Goal: Information Seeking & Learning: Learn about a topic

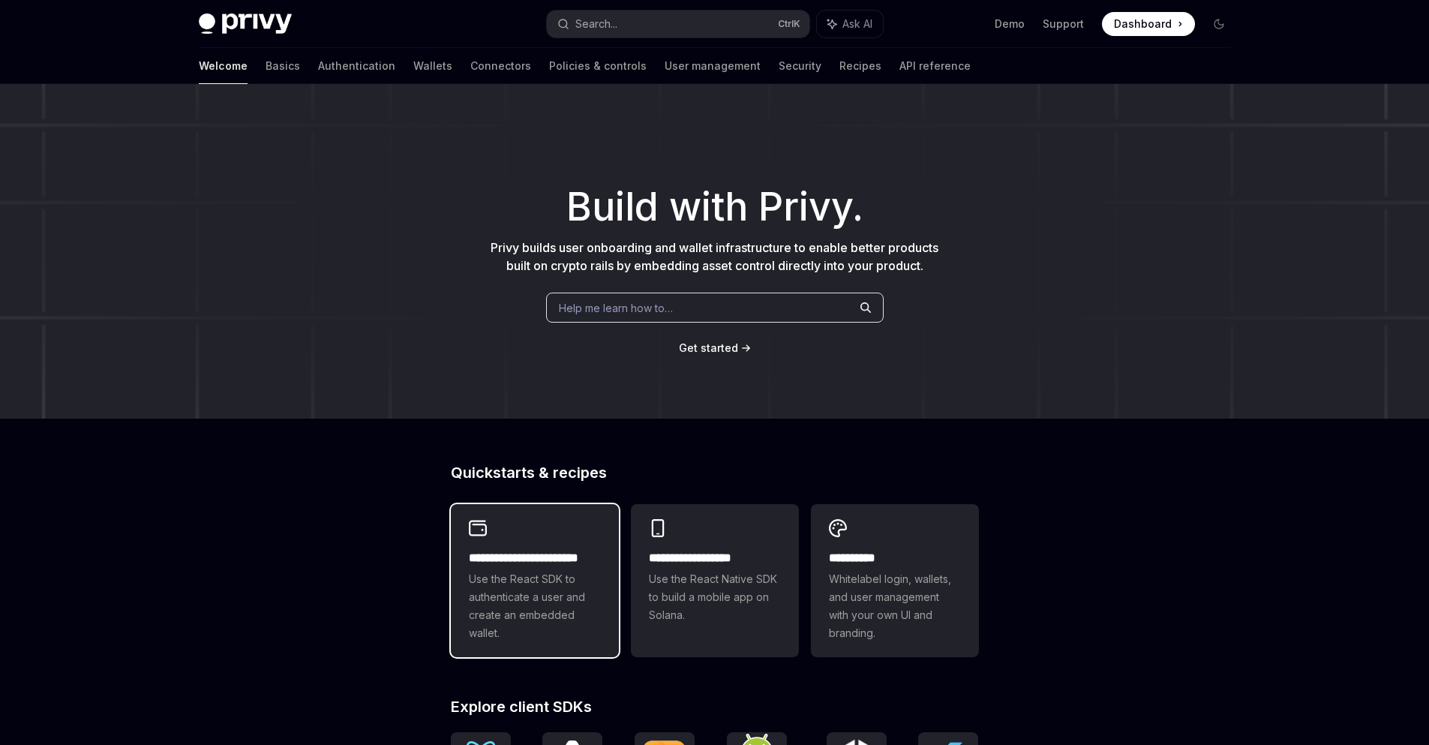
click at [518, 590] on span "Use the React SDK to authenticate a user and create an embedded wallet." at bounding box center [535, 606] width 132 height 72
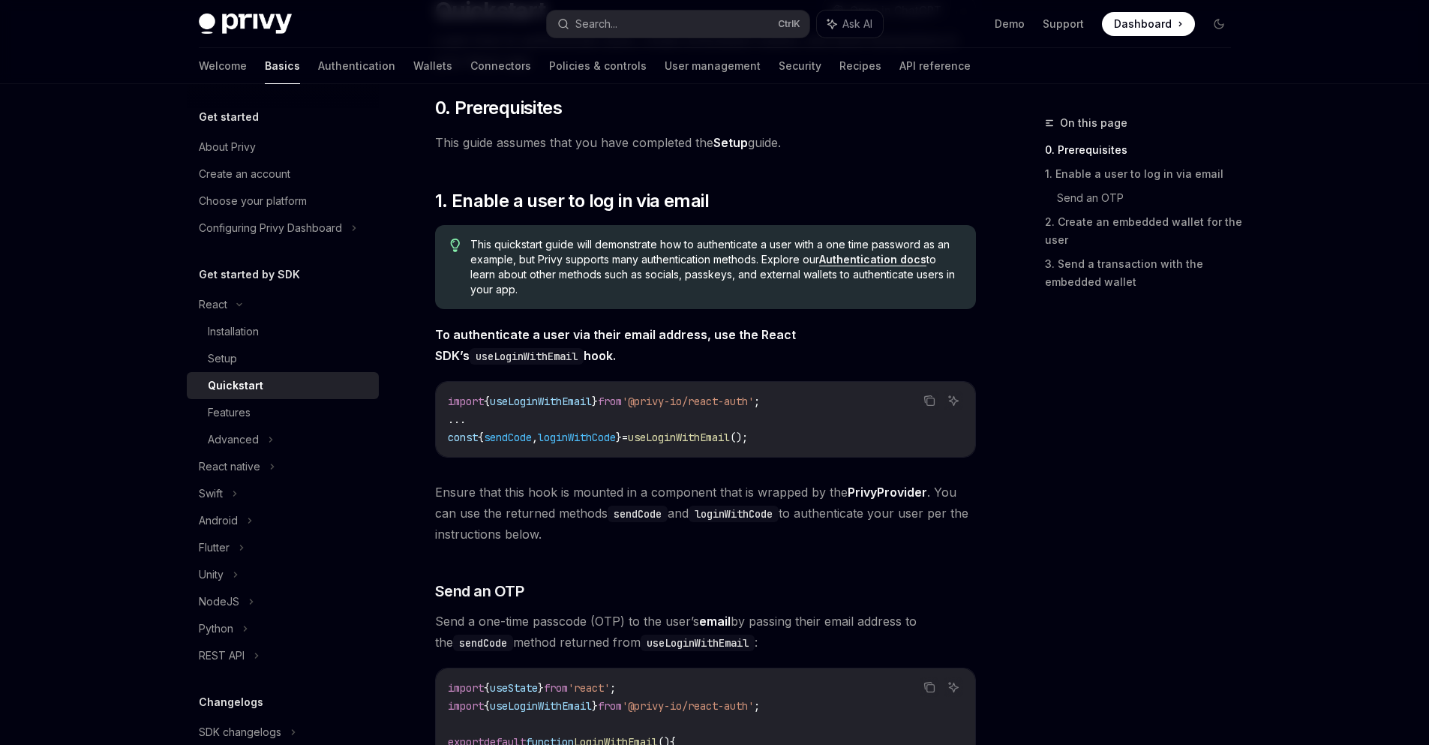
scroll to position [180, 0]
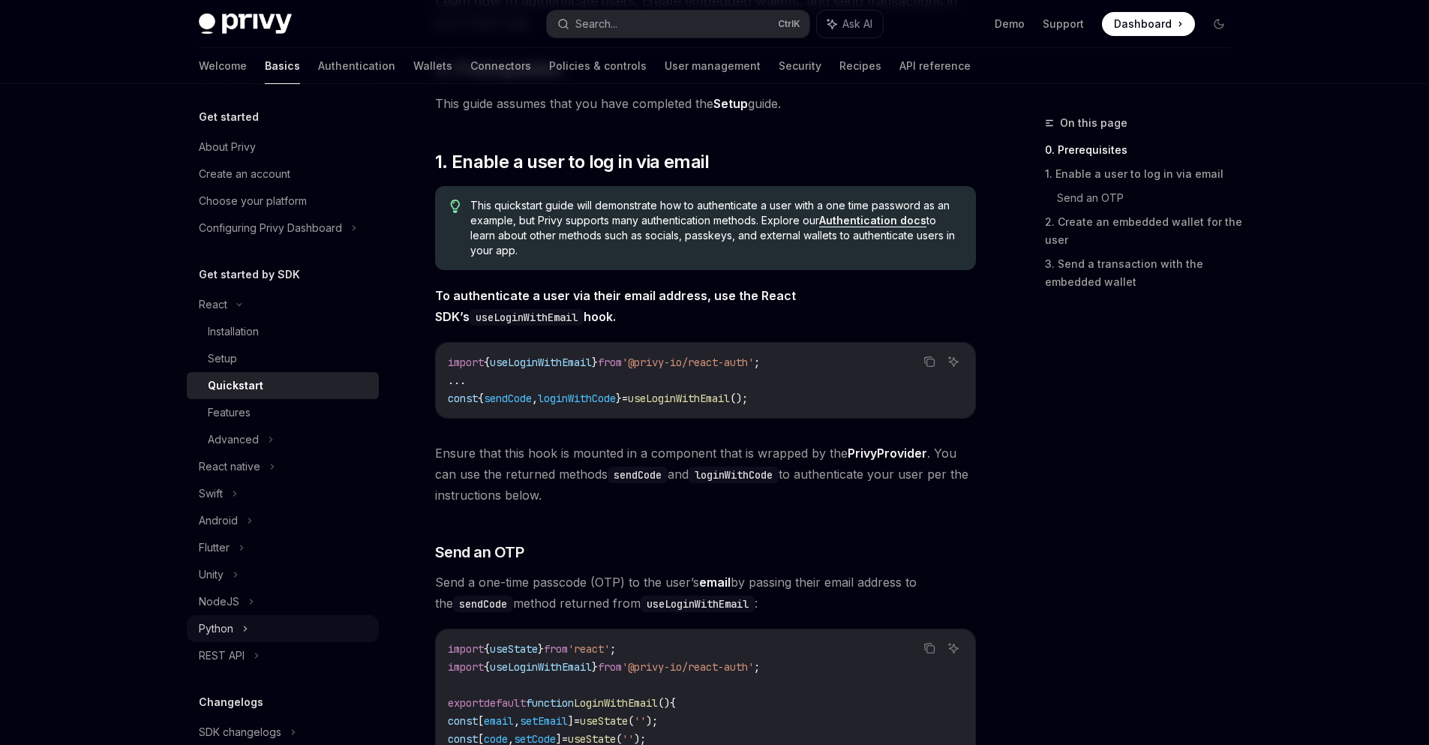
click at [246, 632] on icon at bounding box center [245, 629] width 6 height 18
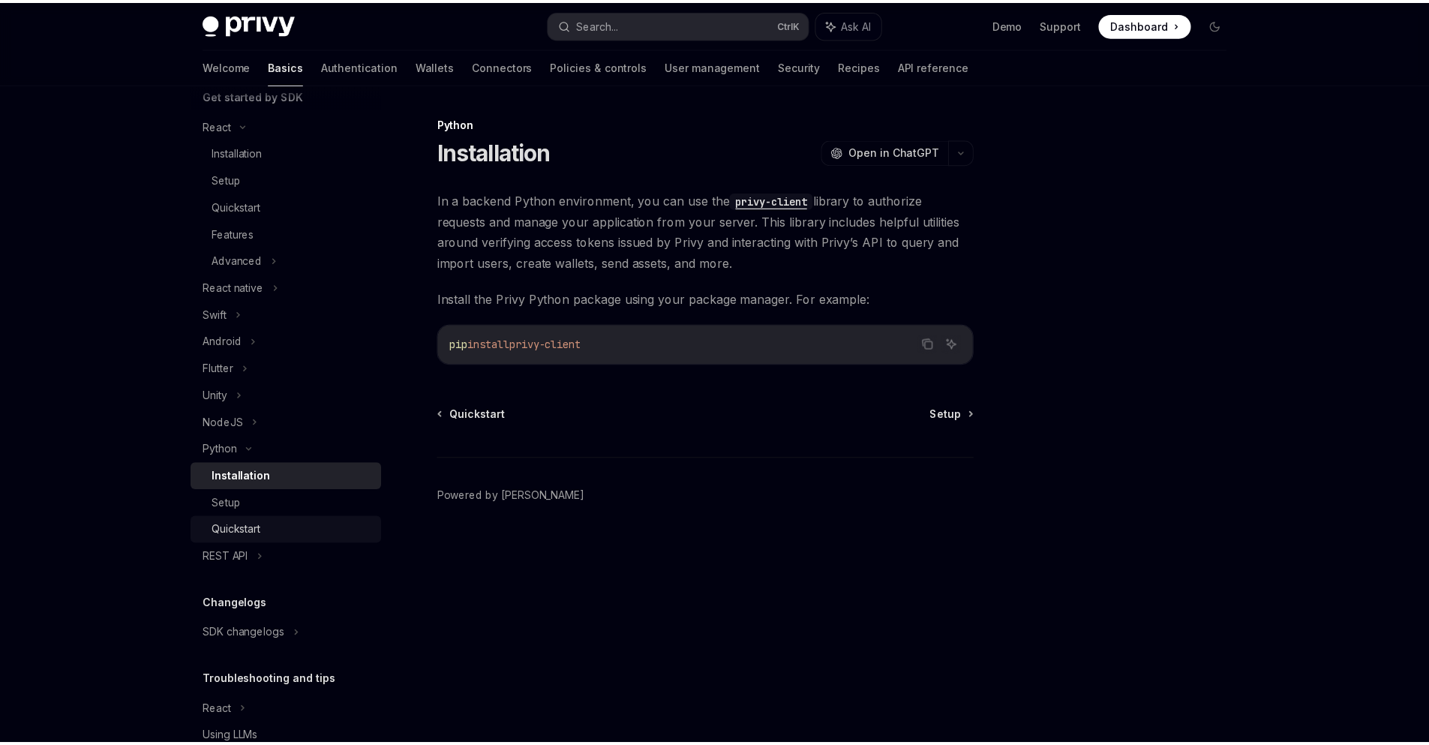
scroll to position [180, 0]
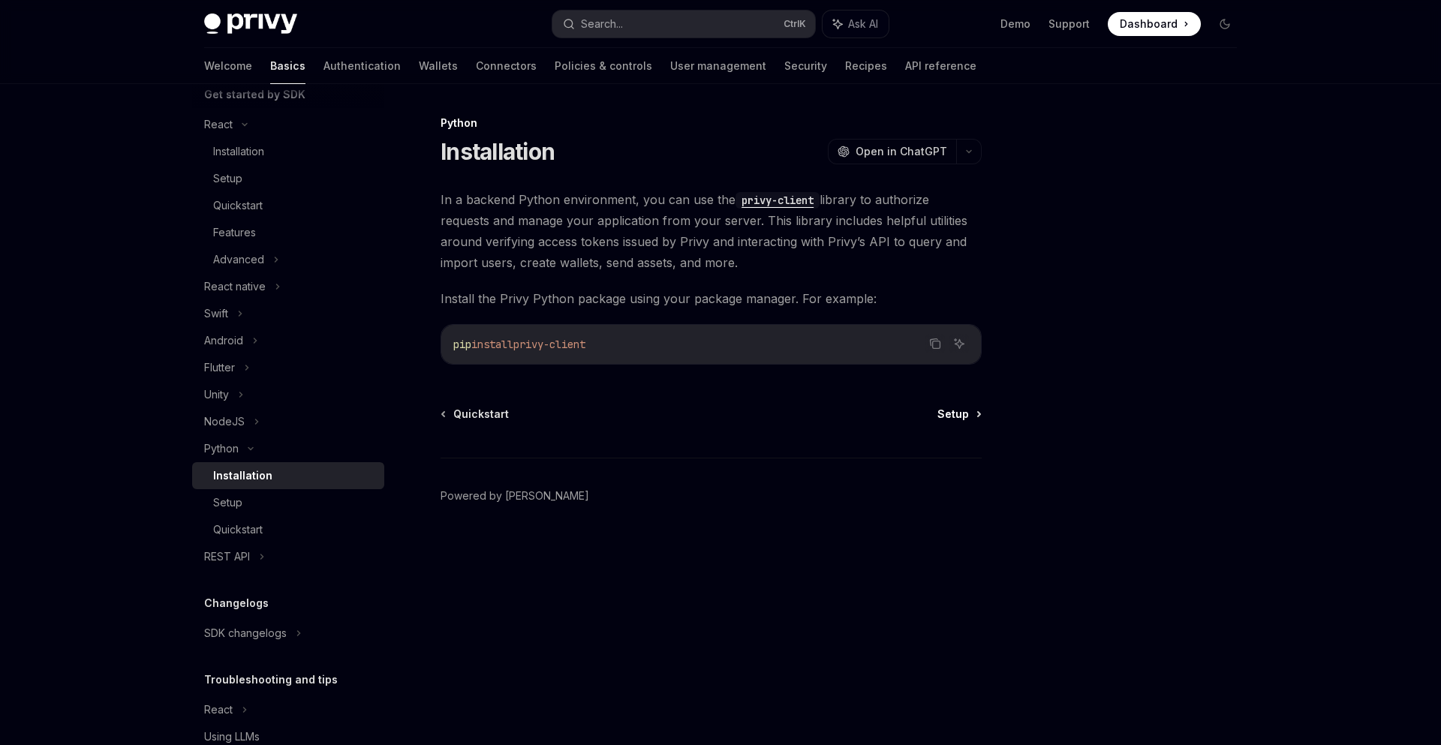
click at [944, 416] on span "Setup" at bounding box center [953, 414] width 32 height 15
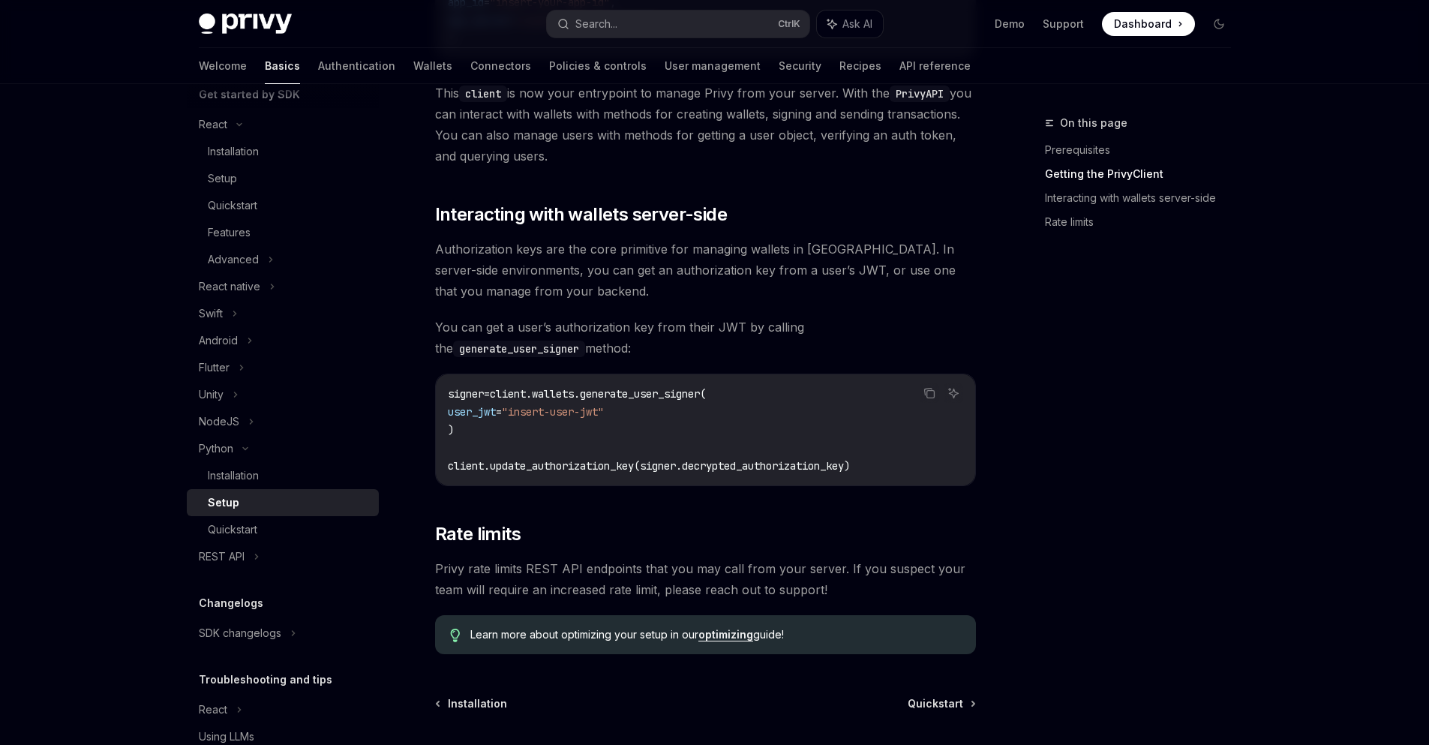
scroll to position [540, 0]
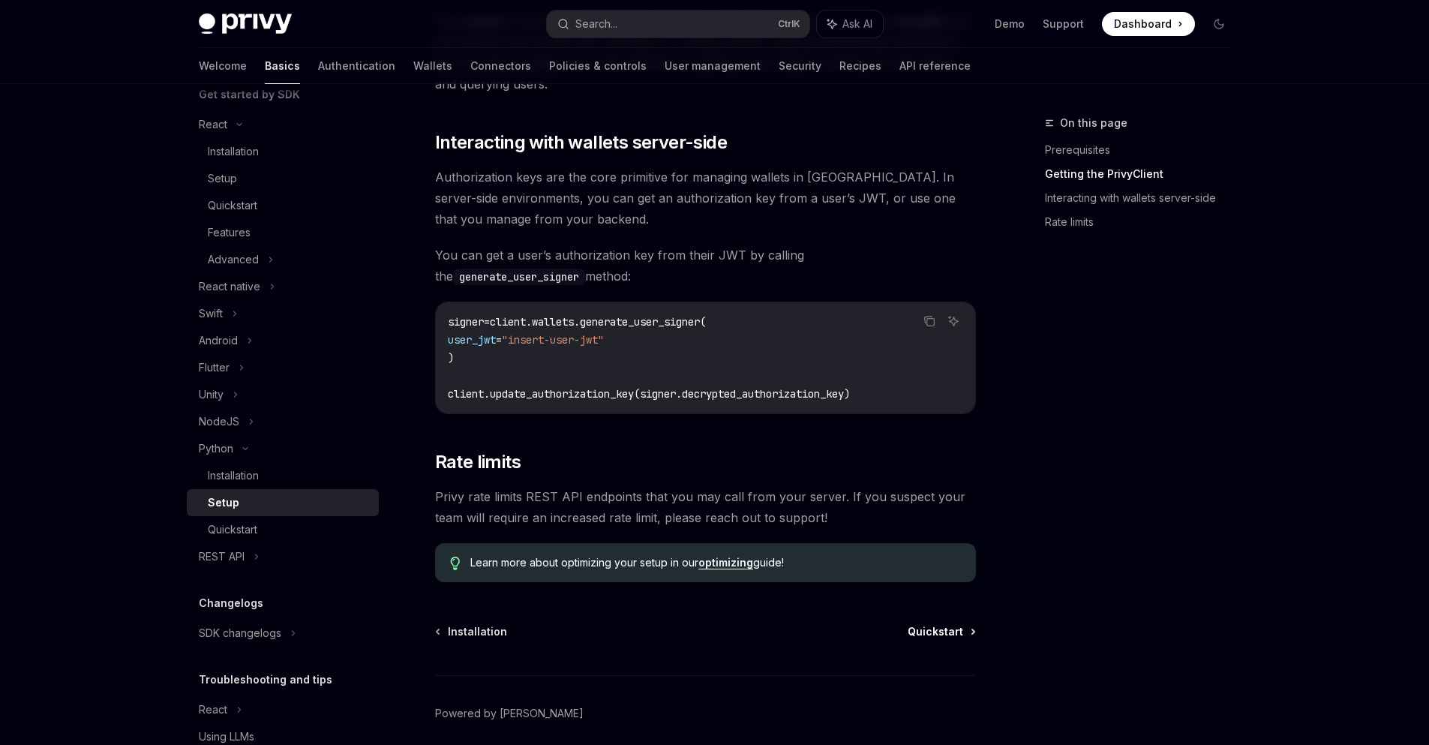
click at [951, 633] on span "Quickstart" at bounding box center [936, 631] width 56 height 15
type textarea "*"
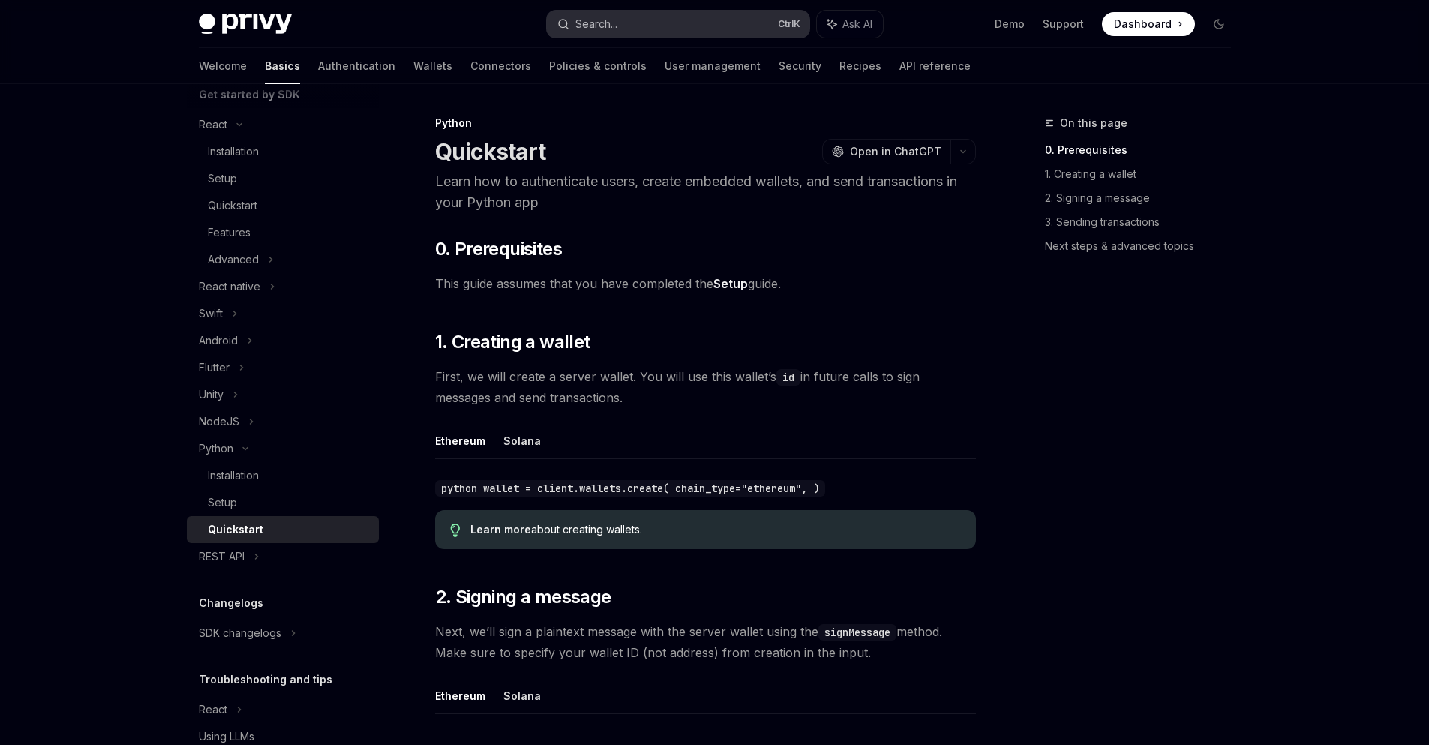
click at [639, 32] on button "Search... Ctrl K" at bounding box center [678, 24] width 263 height 27
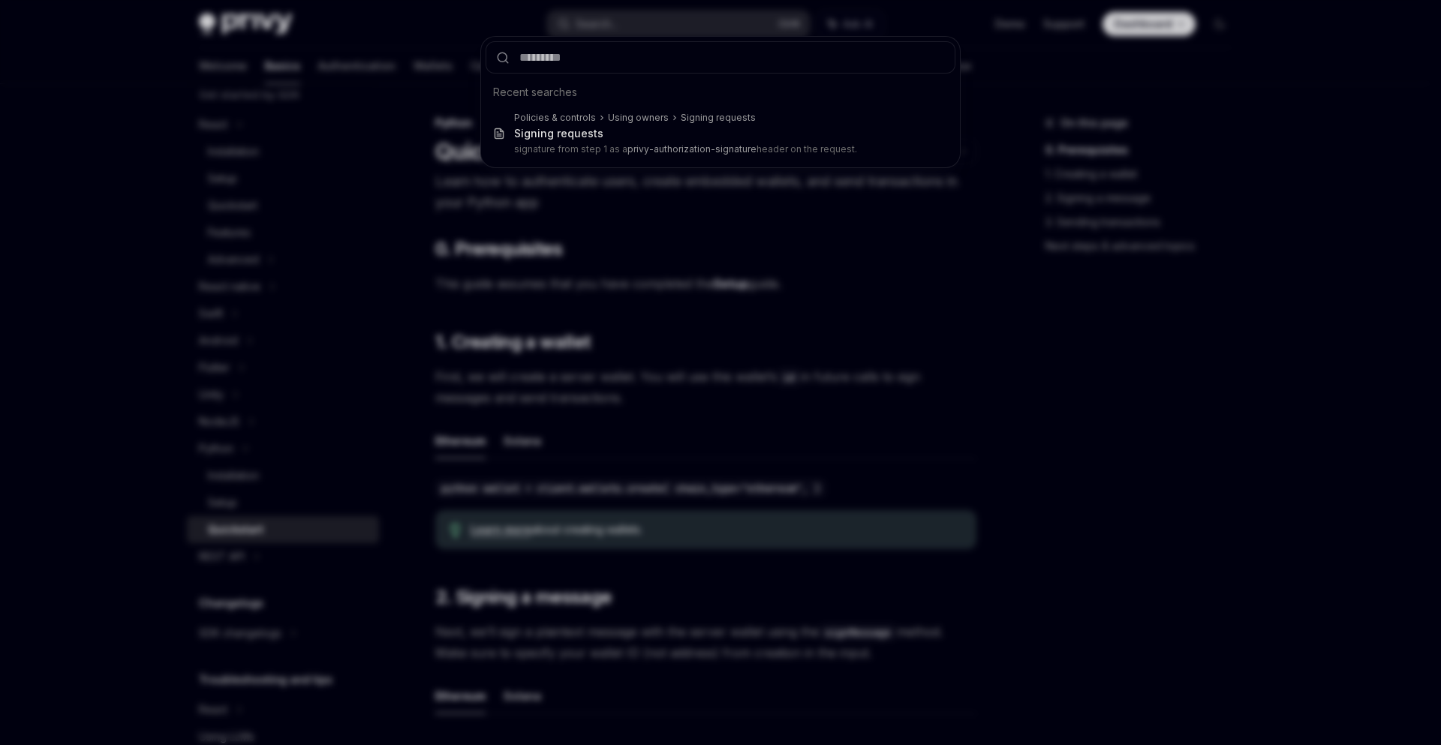
click at [626, 56] on input "text" at bounding box center [720, 57] width 470 height 32
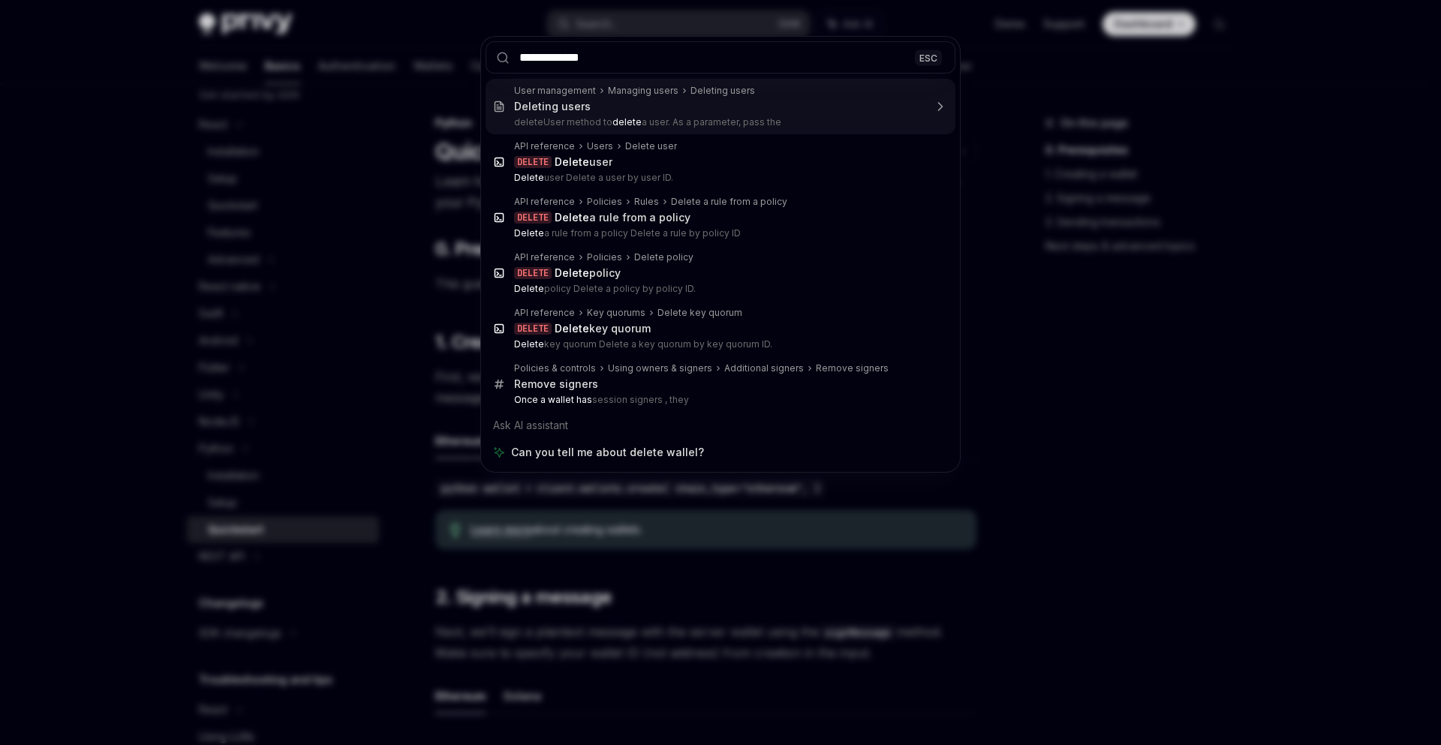
type input "**********"
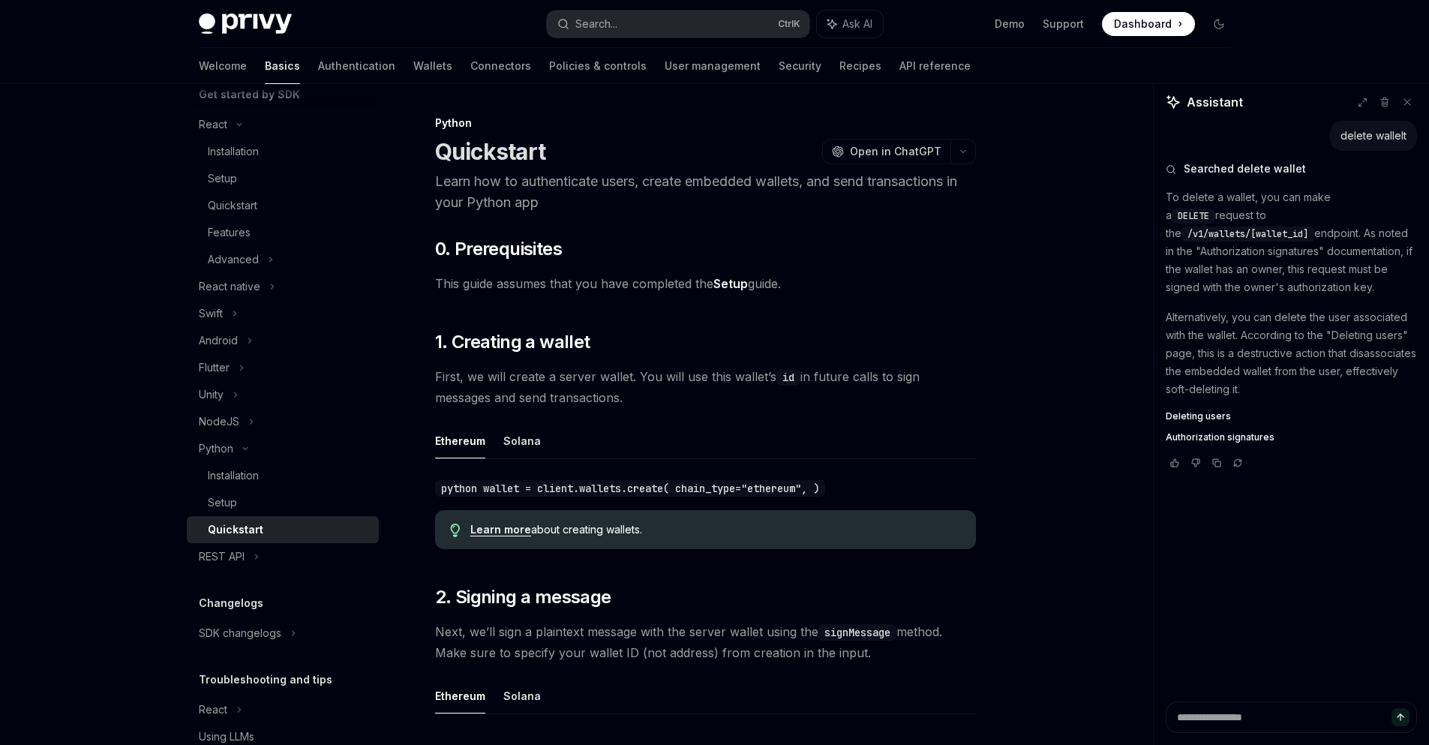
click at [1165, 370] on div "delete wallelt Searched delete wallet To delete a wallet, you can make a DELETE…" at bounding box center [1291, 411] width 275 height 581
click at [549, 68] on link "Policies & controls" at bounding box center [598, 66] width 98 height 36
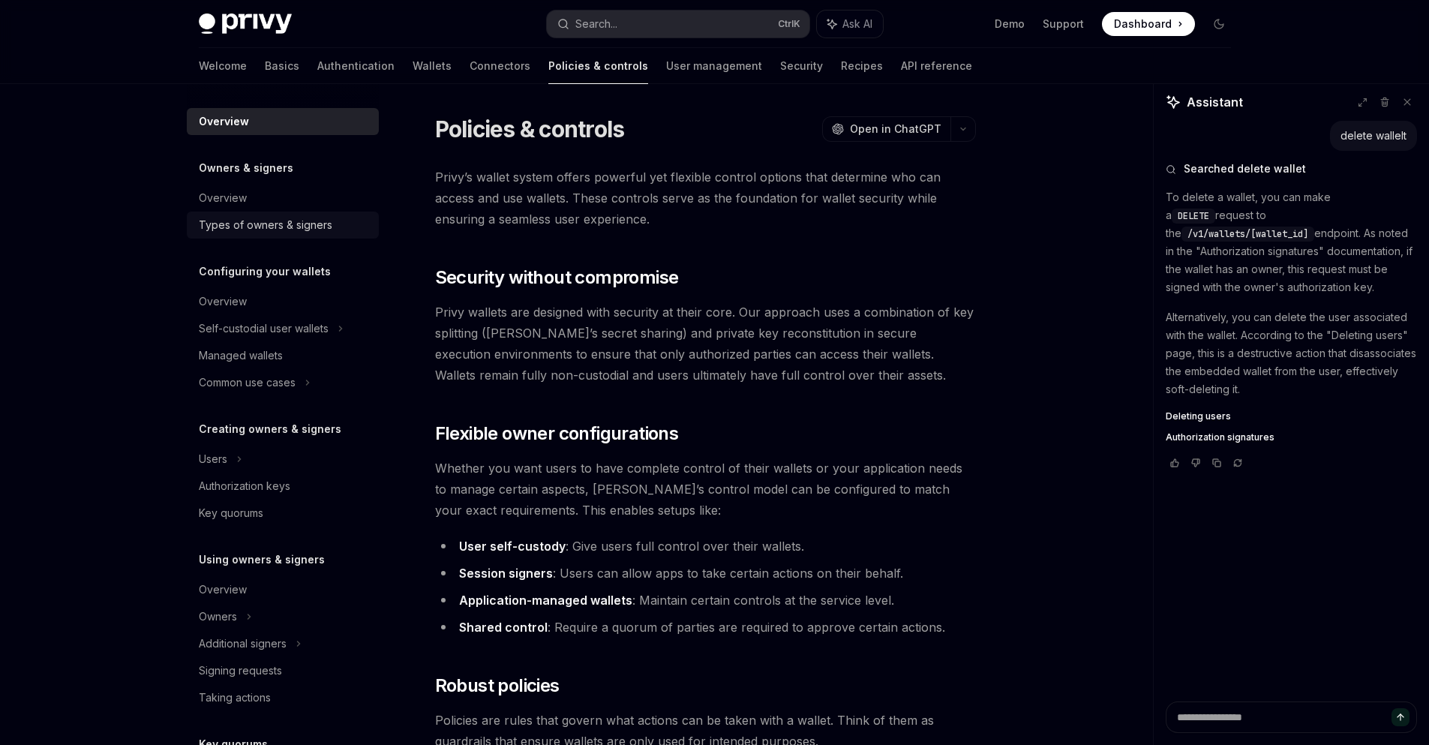
click at [299, 236] on link "Types of owners & signers" at bounding box center [283, 225] width 192 height 27
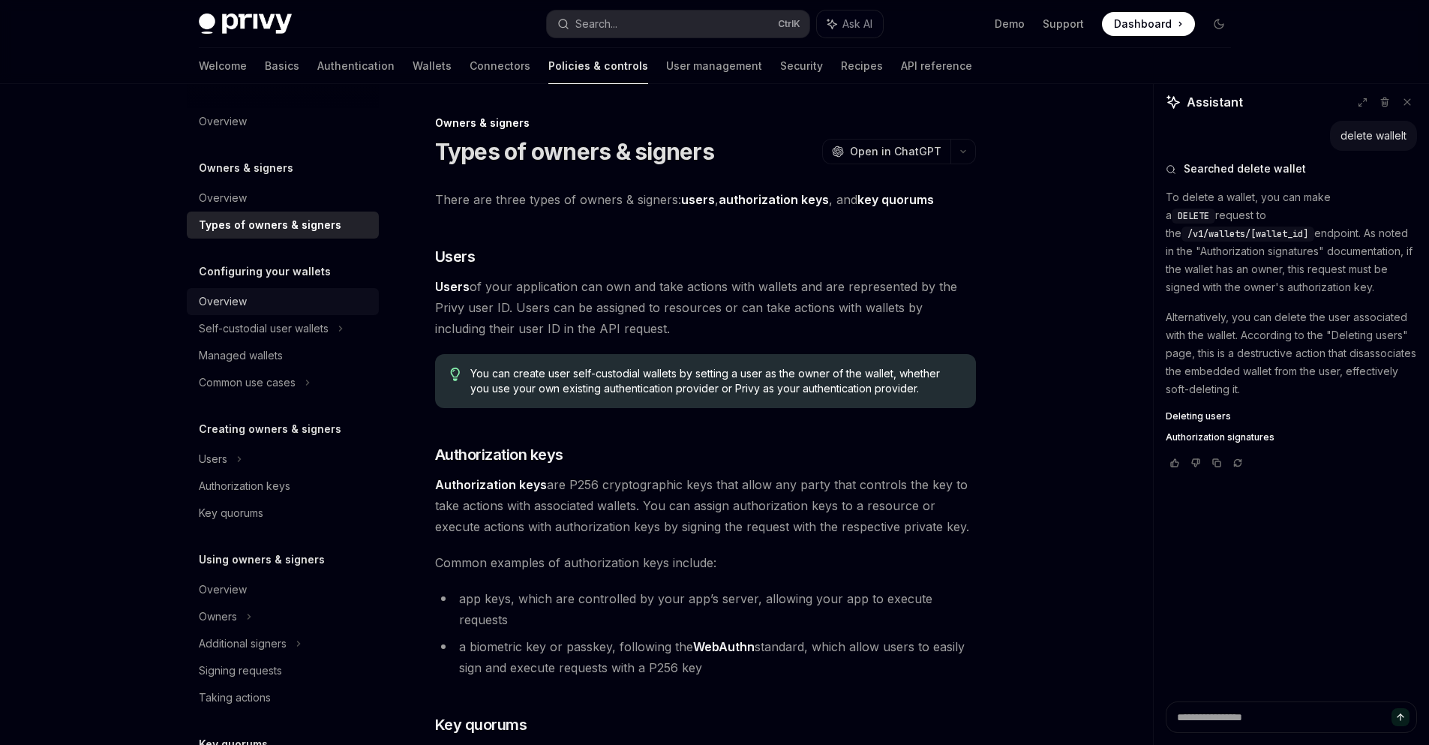
click at [217, 301] on div "Overview" at bounding box center [223, 302] width 48 height 18
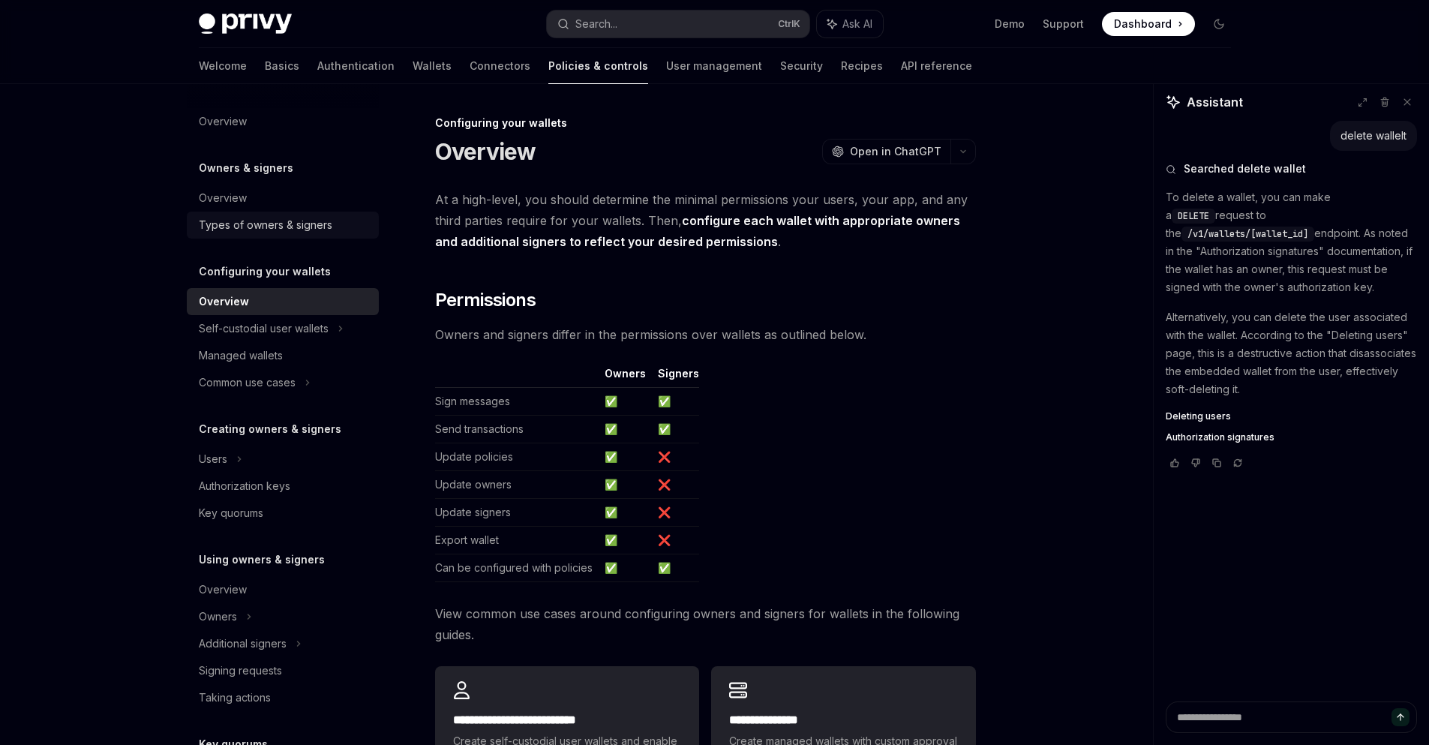
click at [221, 236] on link "Types of owners & signers" at bounding box center [283, 225] width 192 height 27
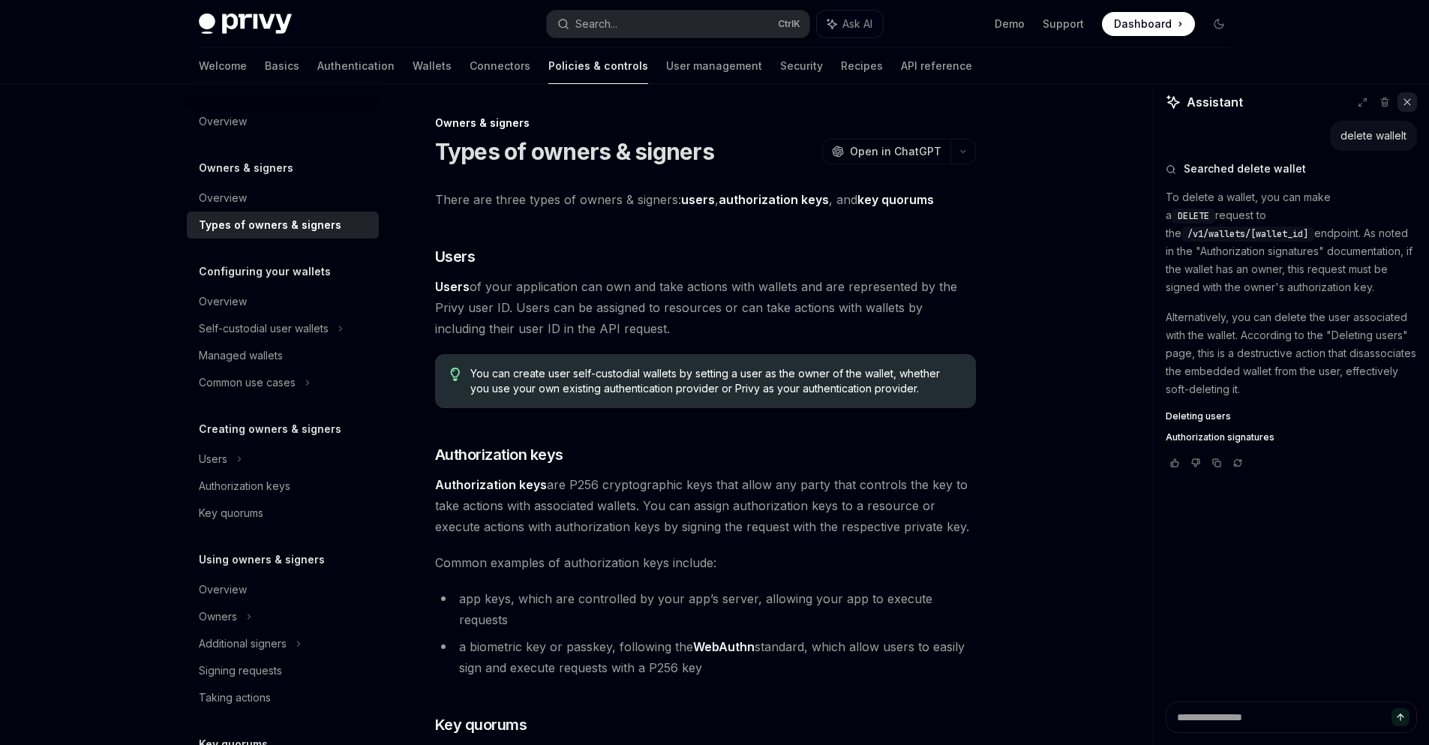
click at [1411, 105] on icon at bounding box center [1407, 102] width 11 height 11
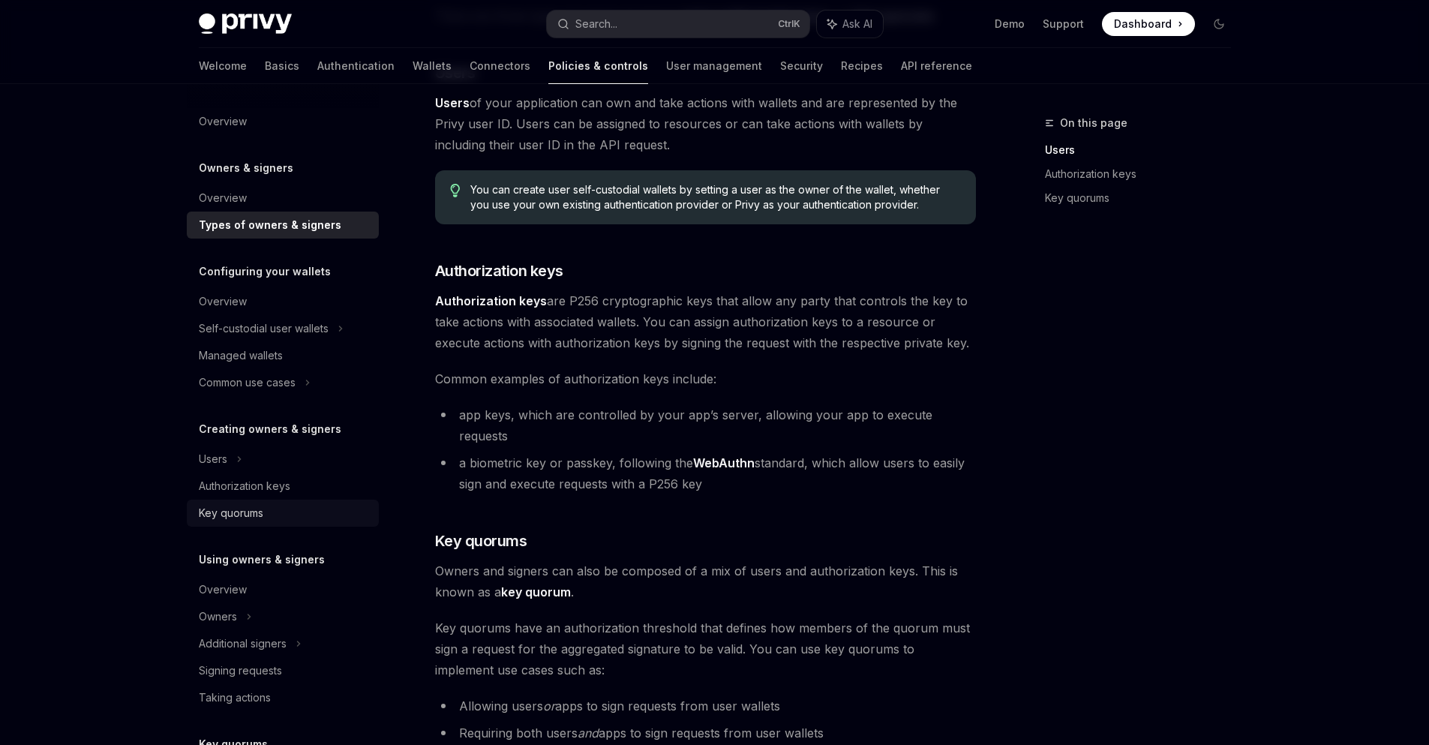
scroll to position [180, 0]
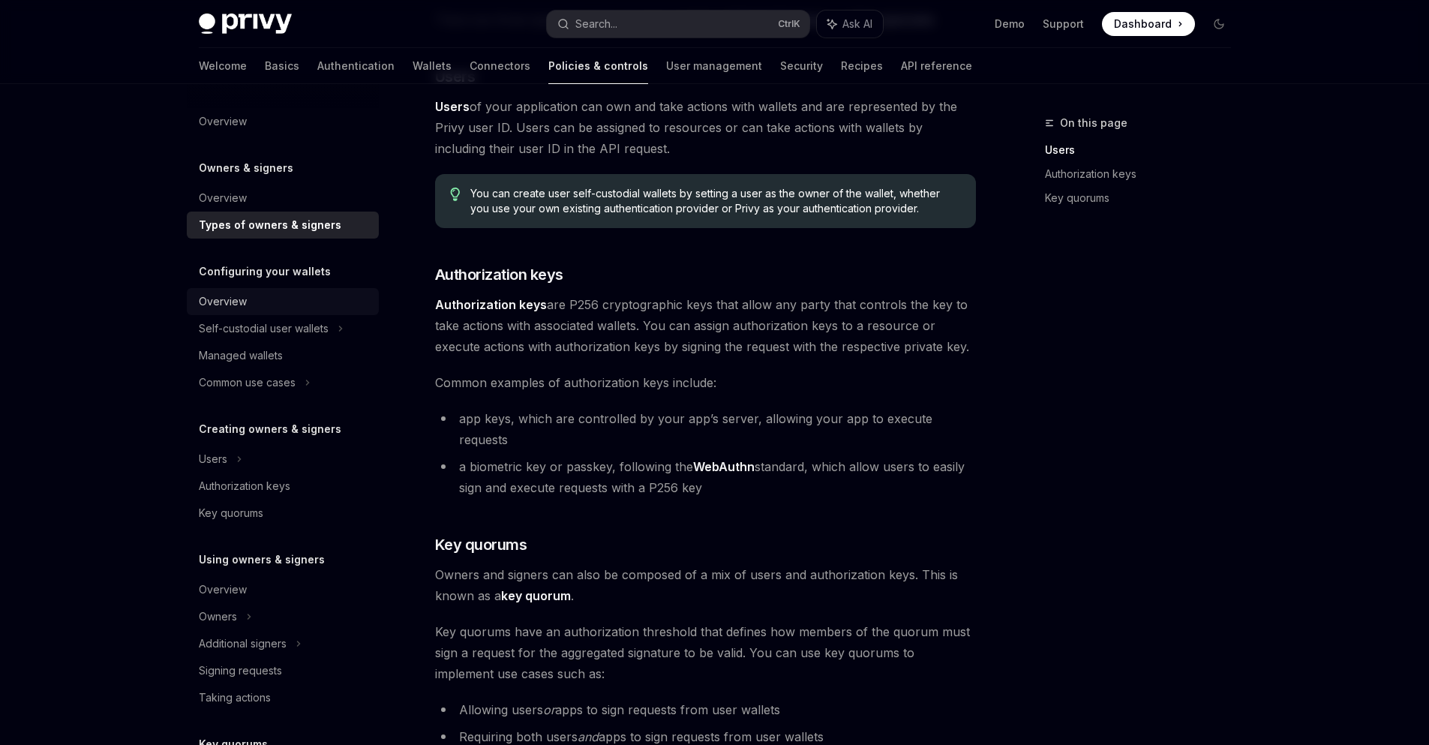
click at [242, 305] on div "Overview" at bounding box center [223, 302] width 48 height 18
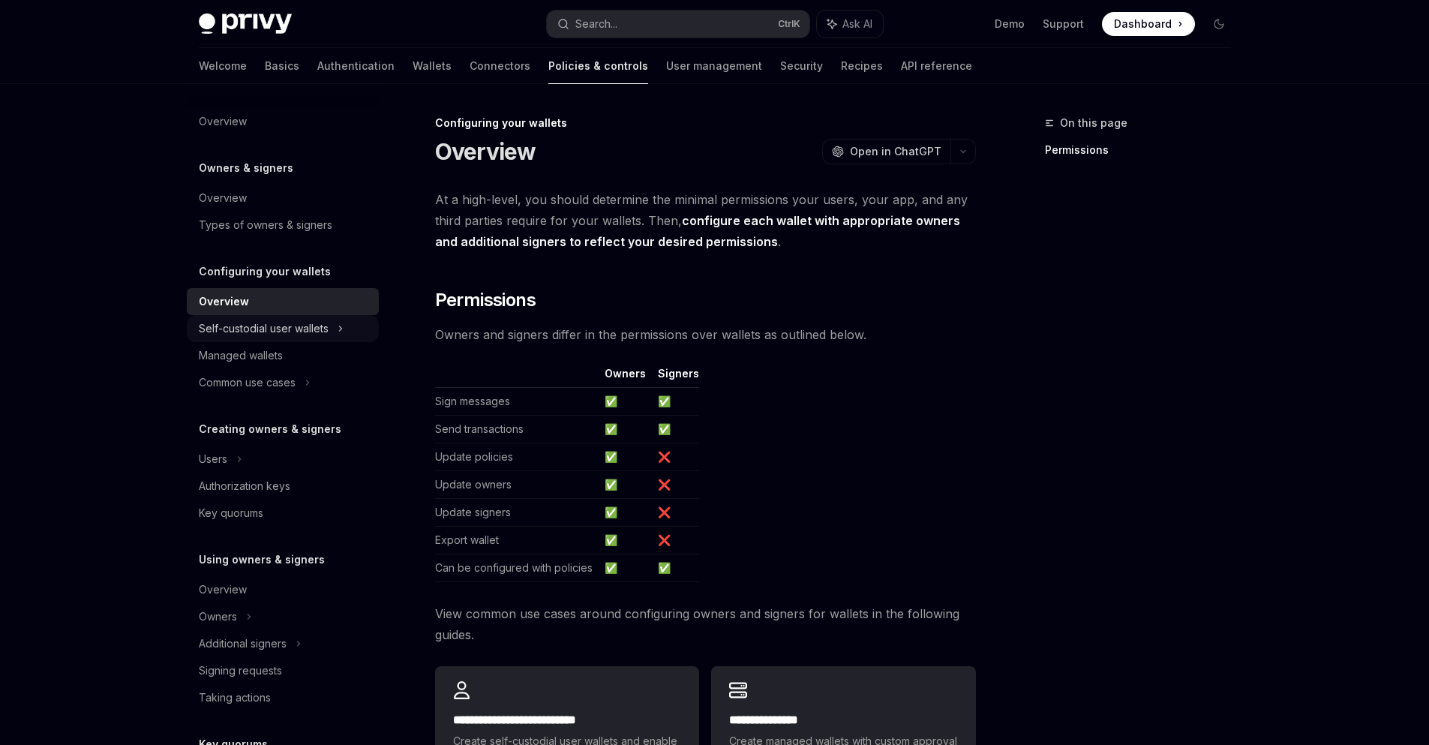
click at [332, 329] on div "Self-custodial user wallets" at bounding box center [283, 328] width 192 height 27
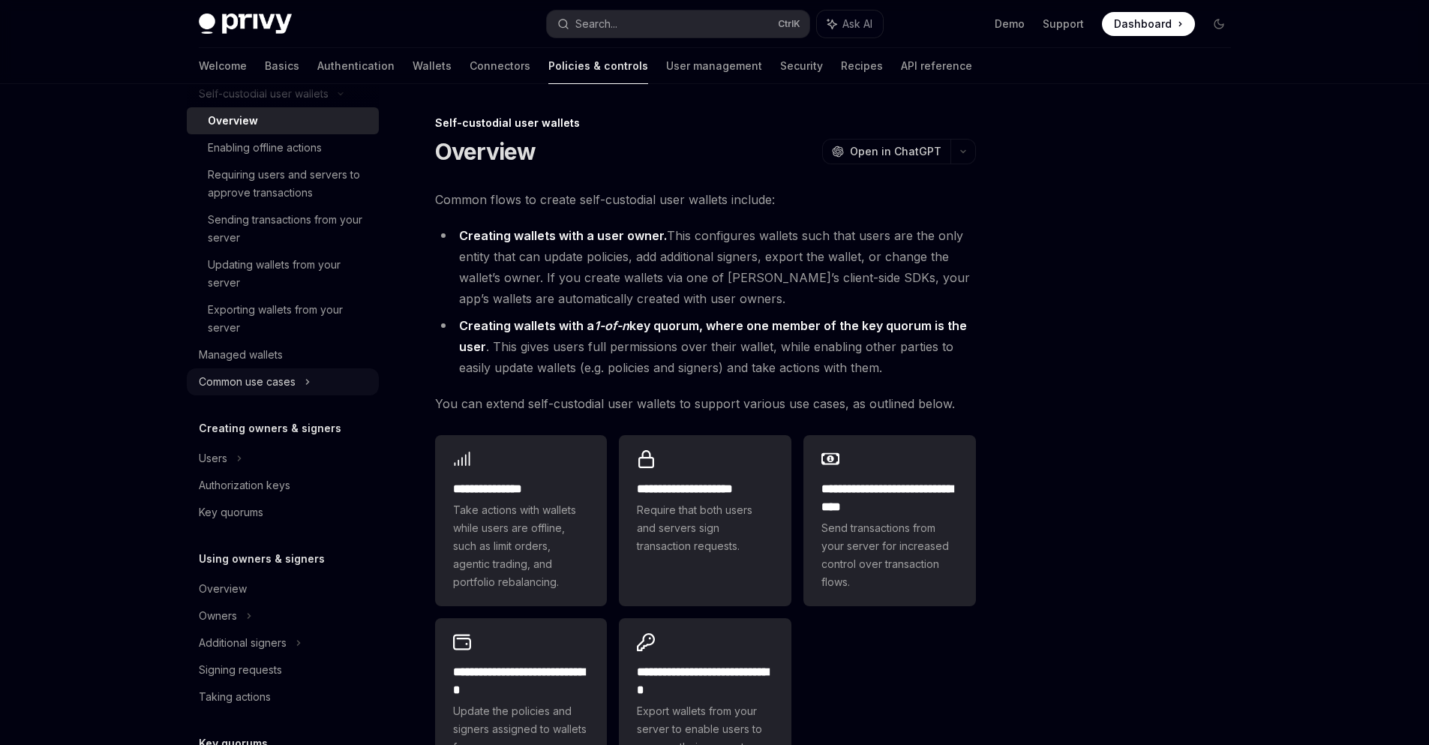
scroll to position [270, 0]
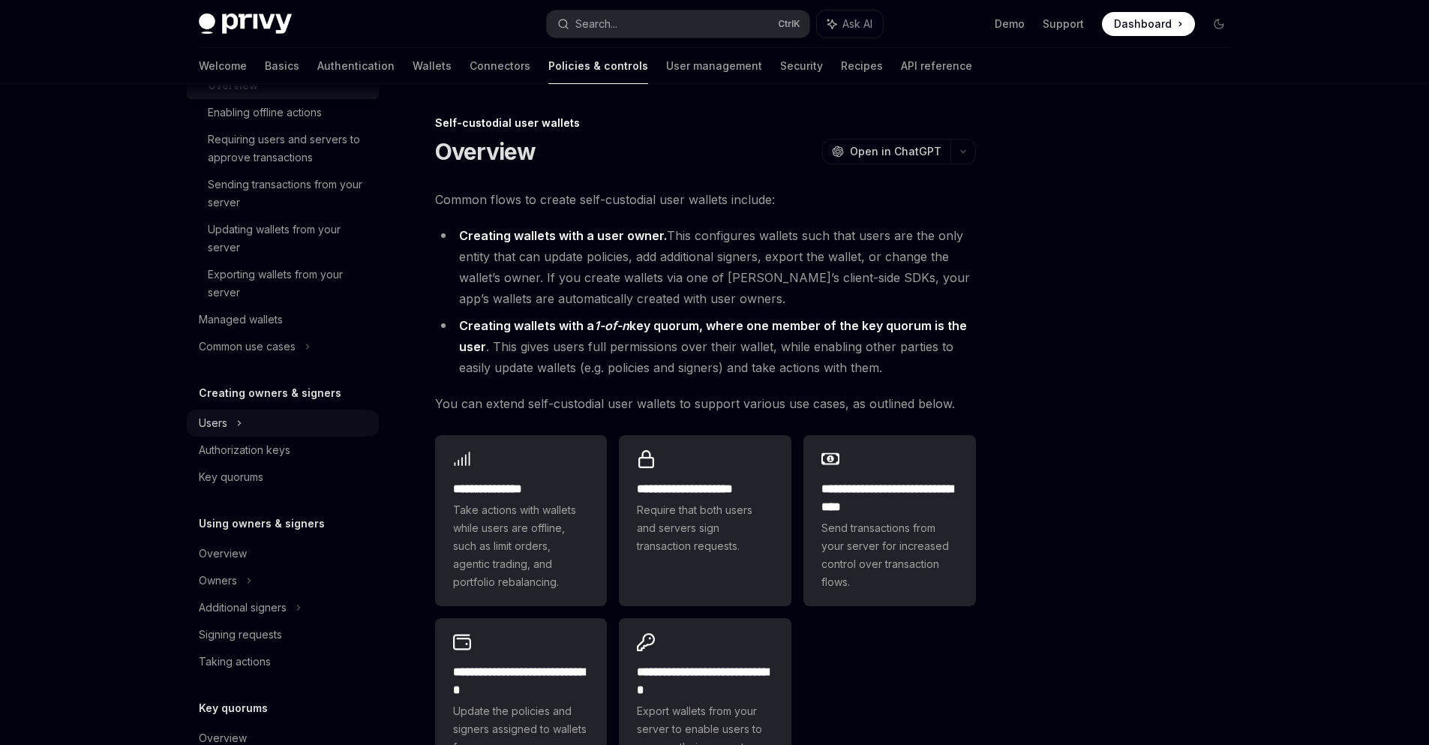
click at [228, 430] on div "Users" at bounding box center [283, 423] width 192 height 27
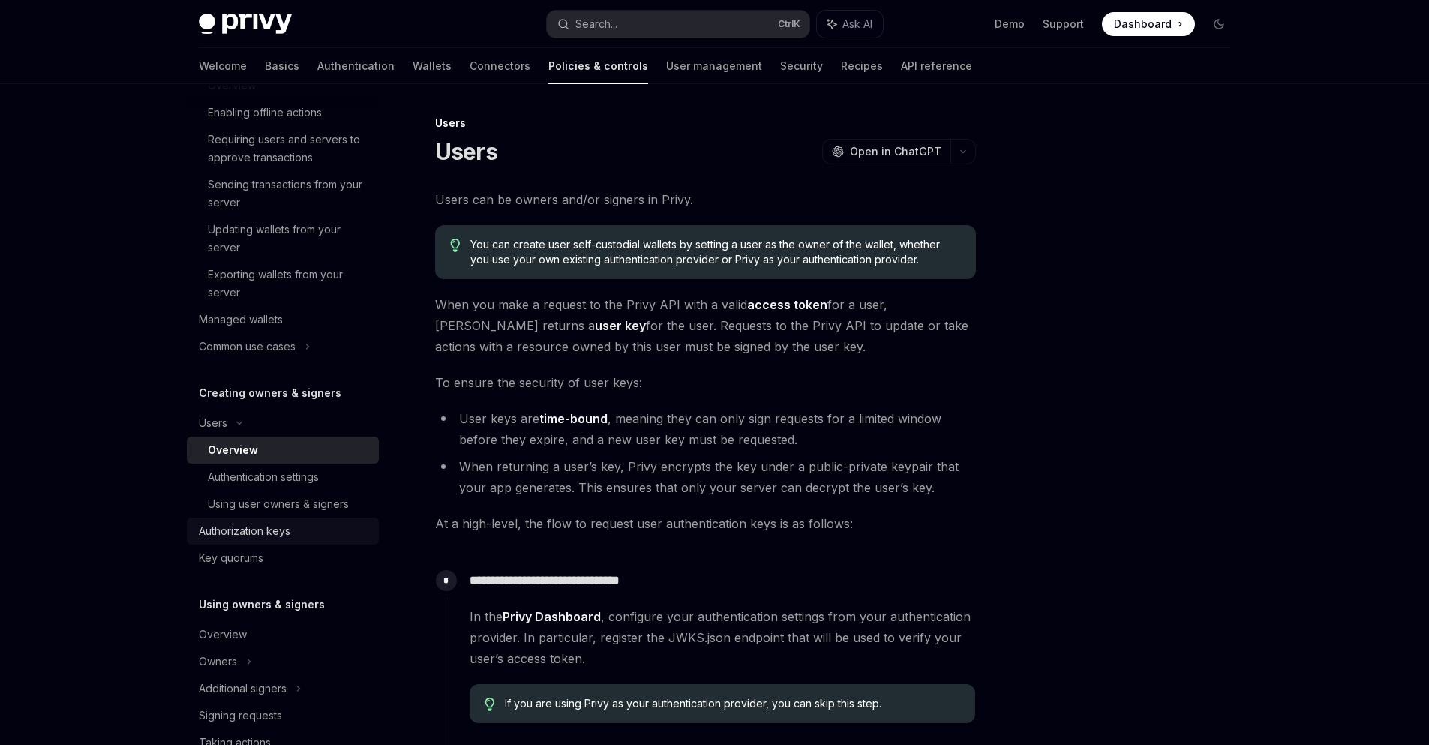
click at [297, 537] on div "Authorization keys" at bounding box center [284, 531] width 171 height 18
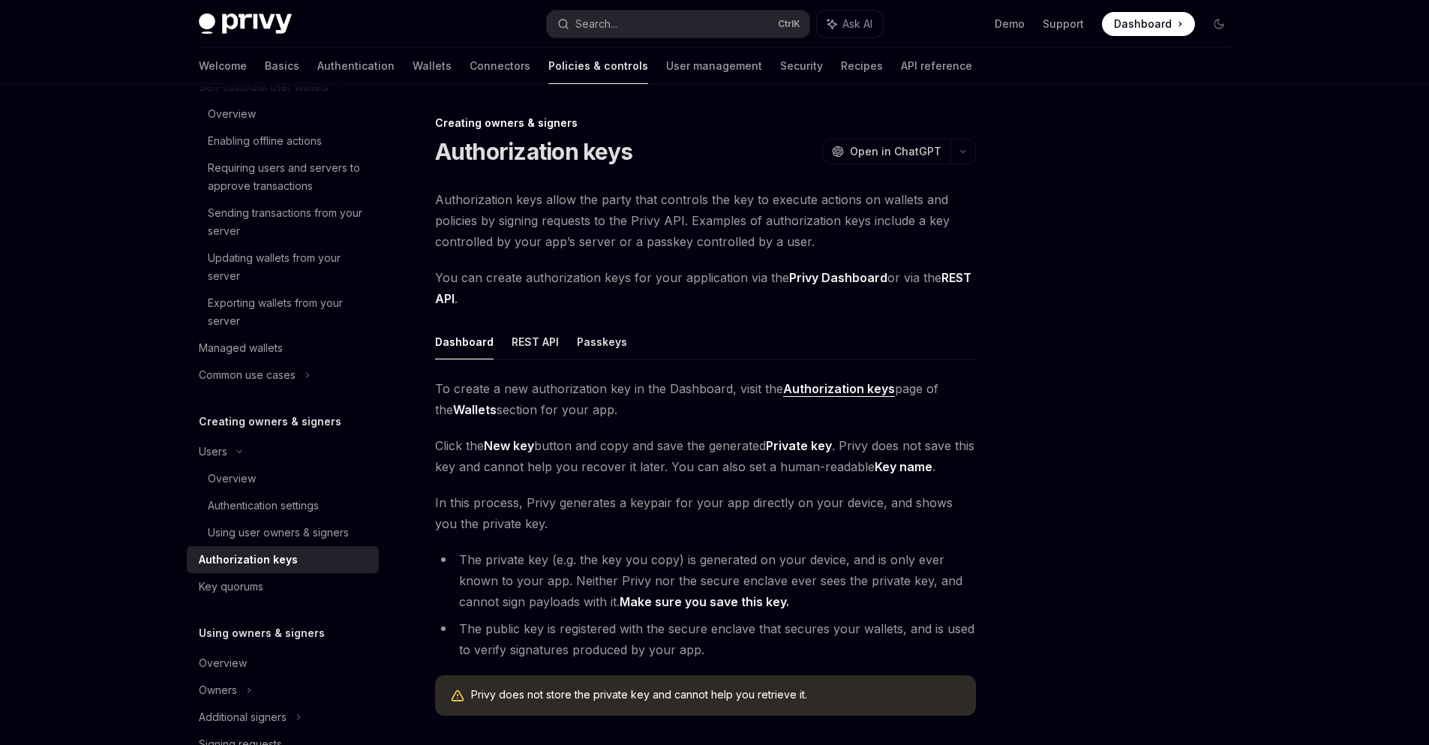
scroll to position [270, 0]
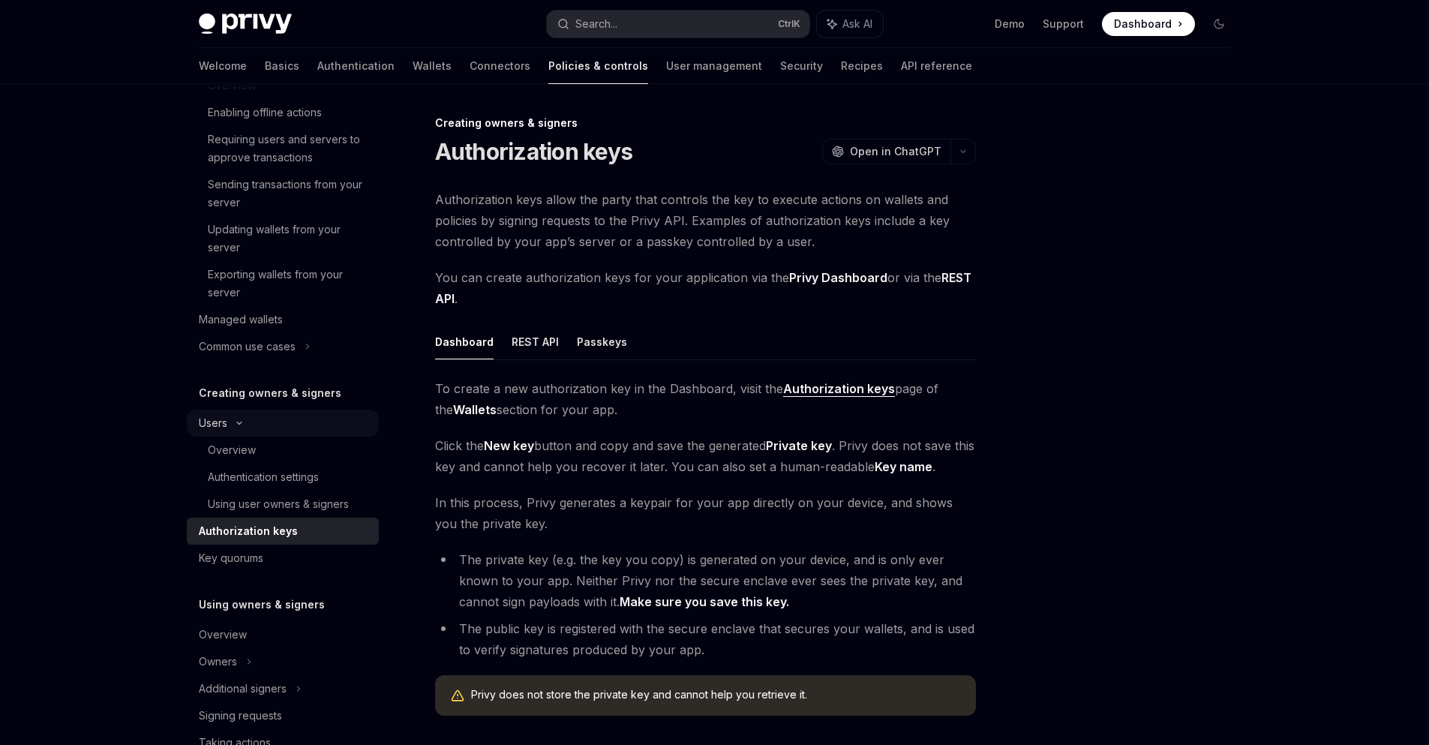
click at [234, 422] on icon at bounding box center [239, 423] width 18 height 6
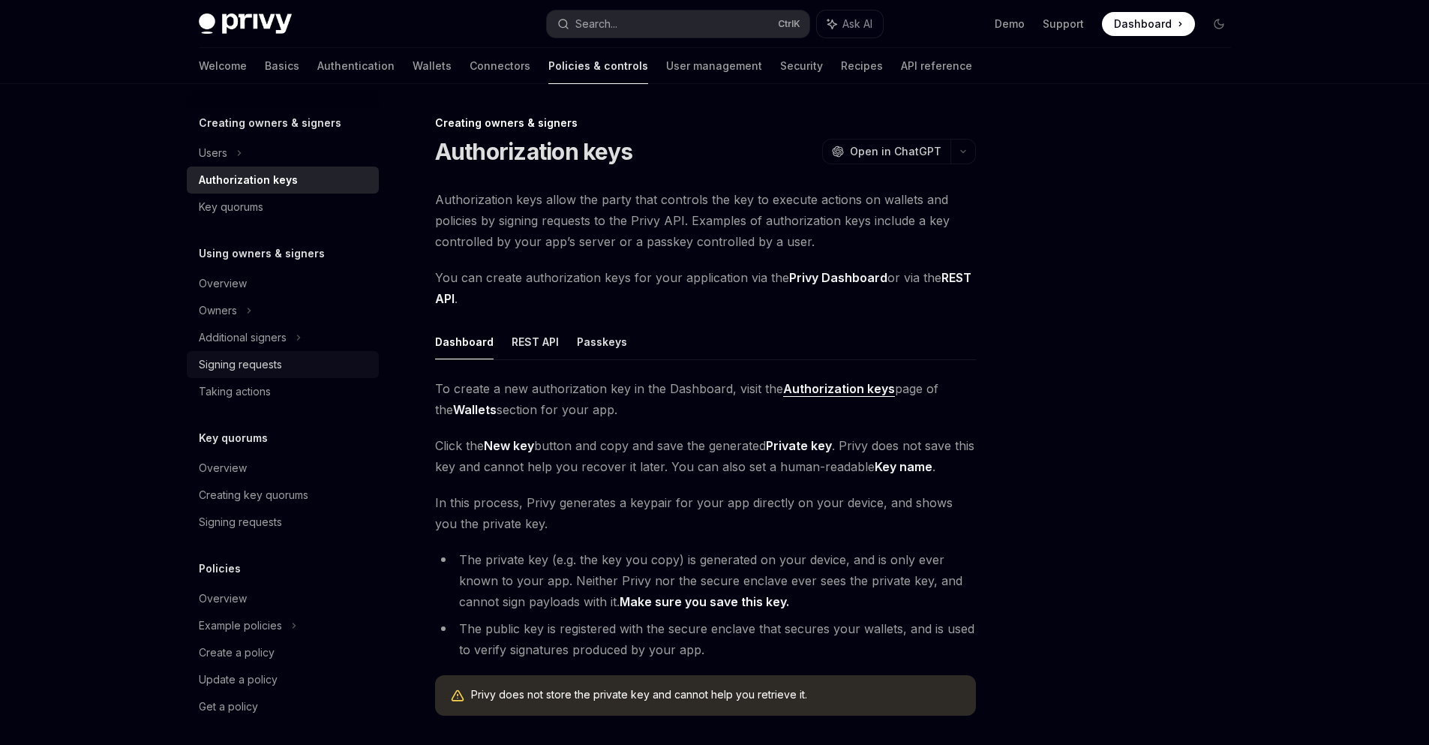
scroll to position [545, 0]
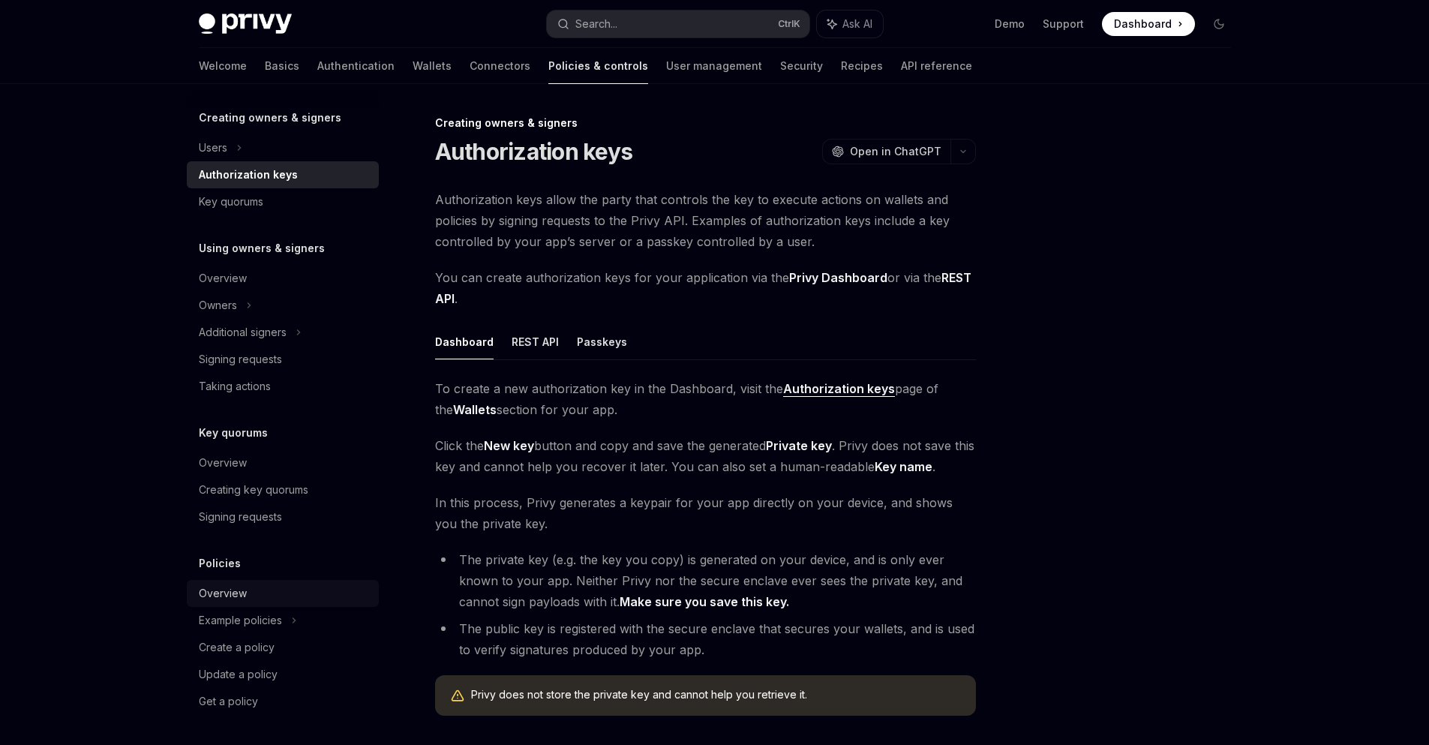
click at [218, 600] on div "Overview" at bounding box center [223, 593] width 48 height 18
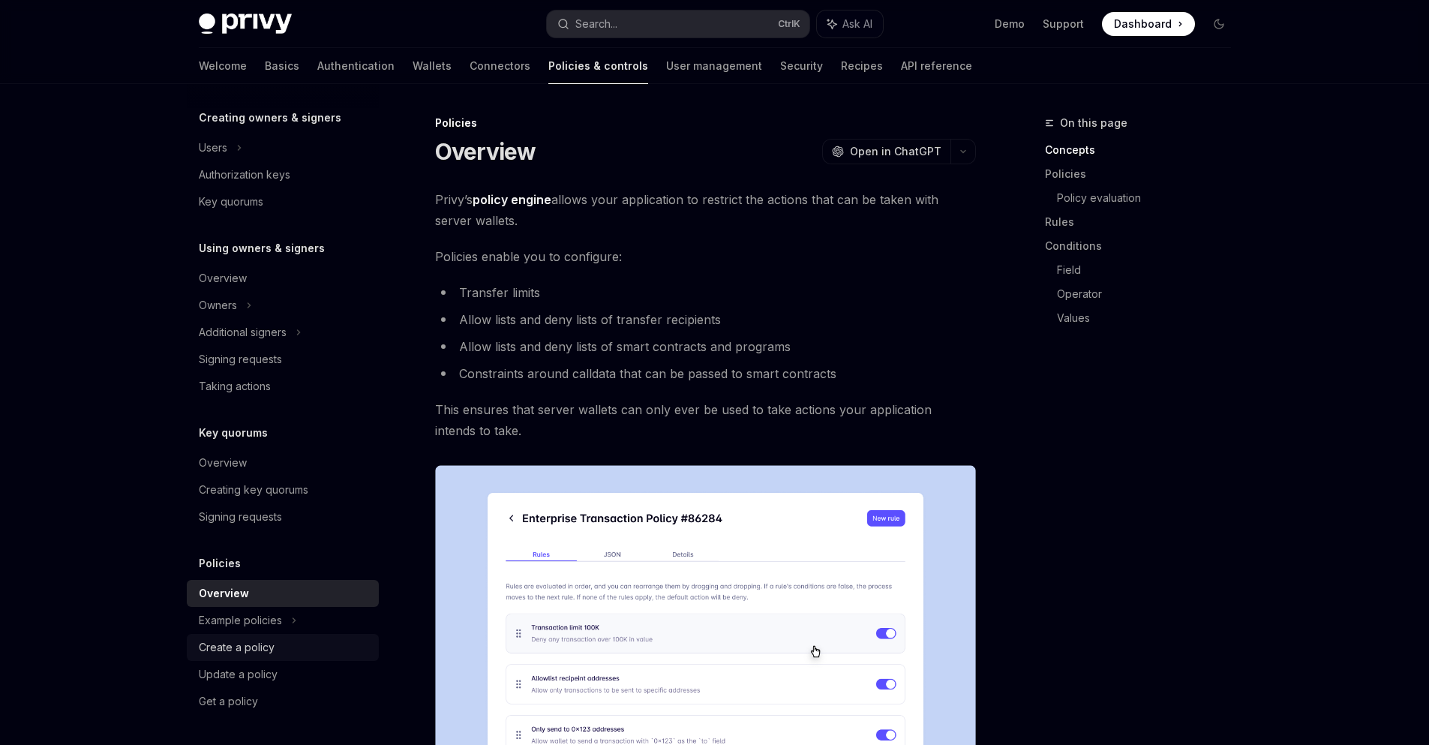
click at [257, 648] on div "Create a policy" at bounding box center [237, 647] width 76 height 18
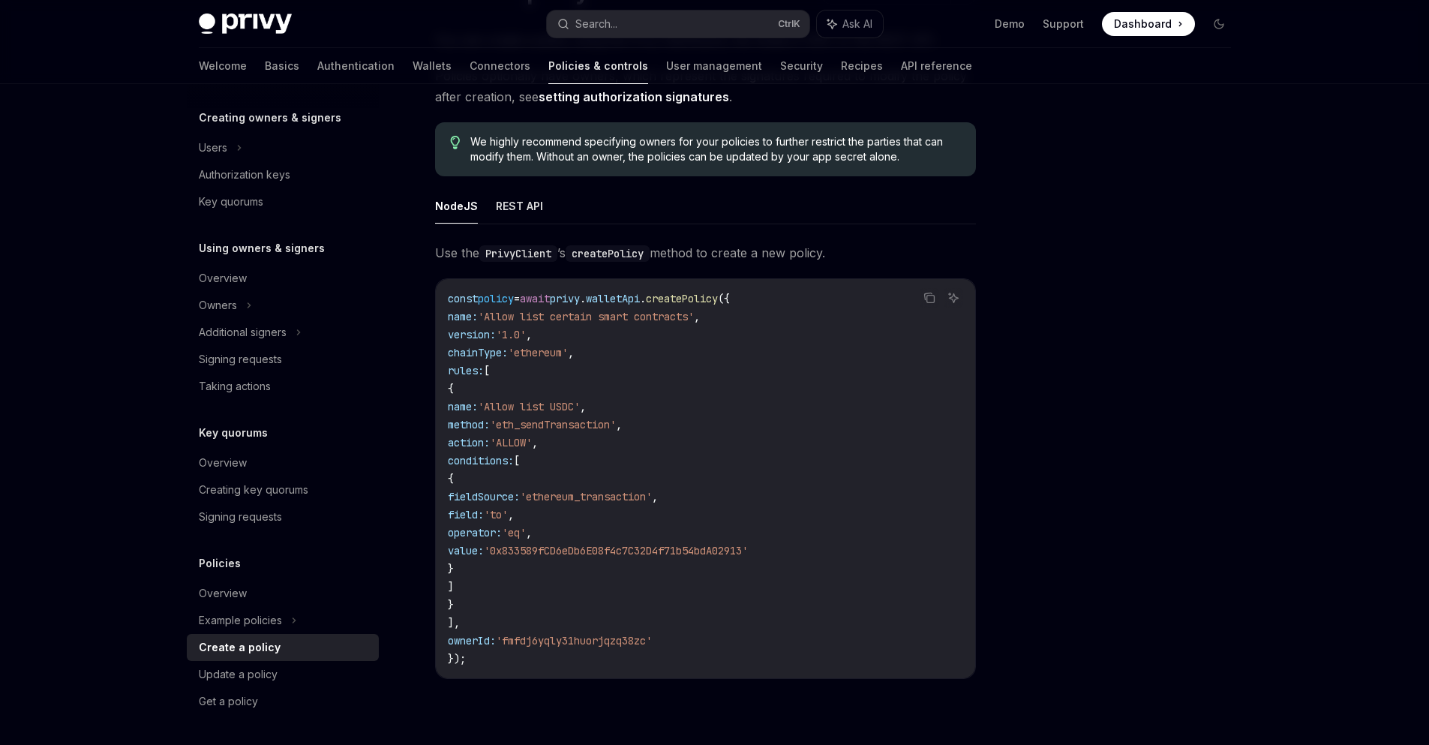
scroll to position [180, 0]
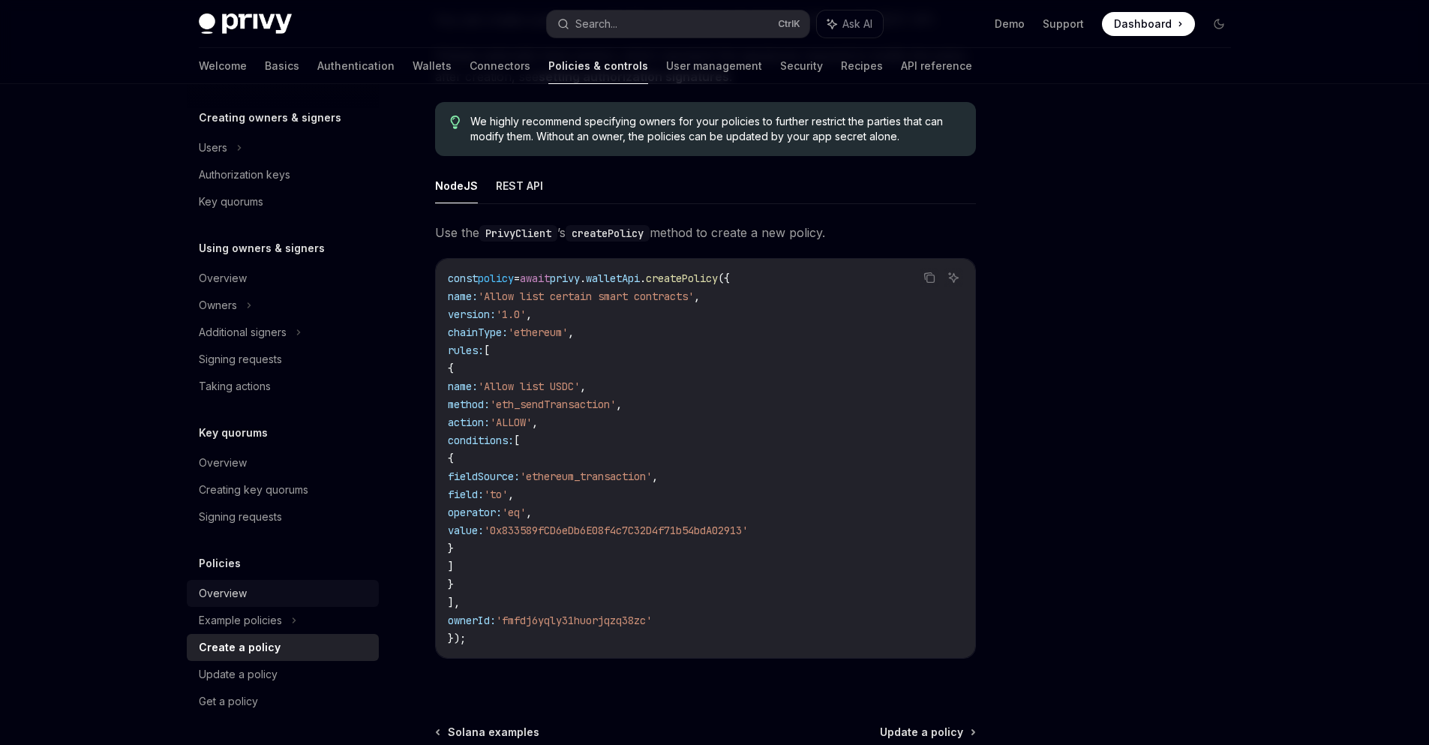
click at [225, 587] on div "Overview" at bounding box center [223, 593] width 48 height 18
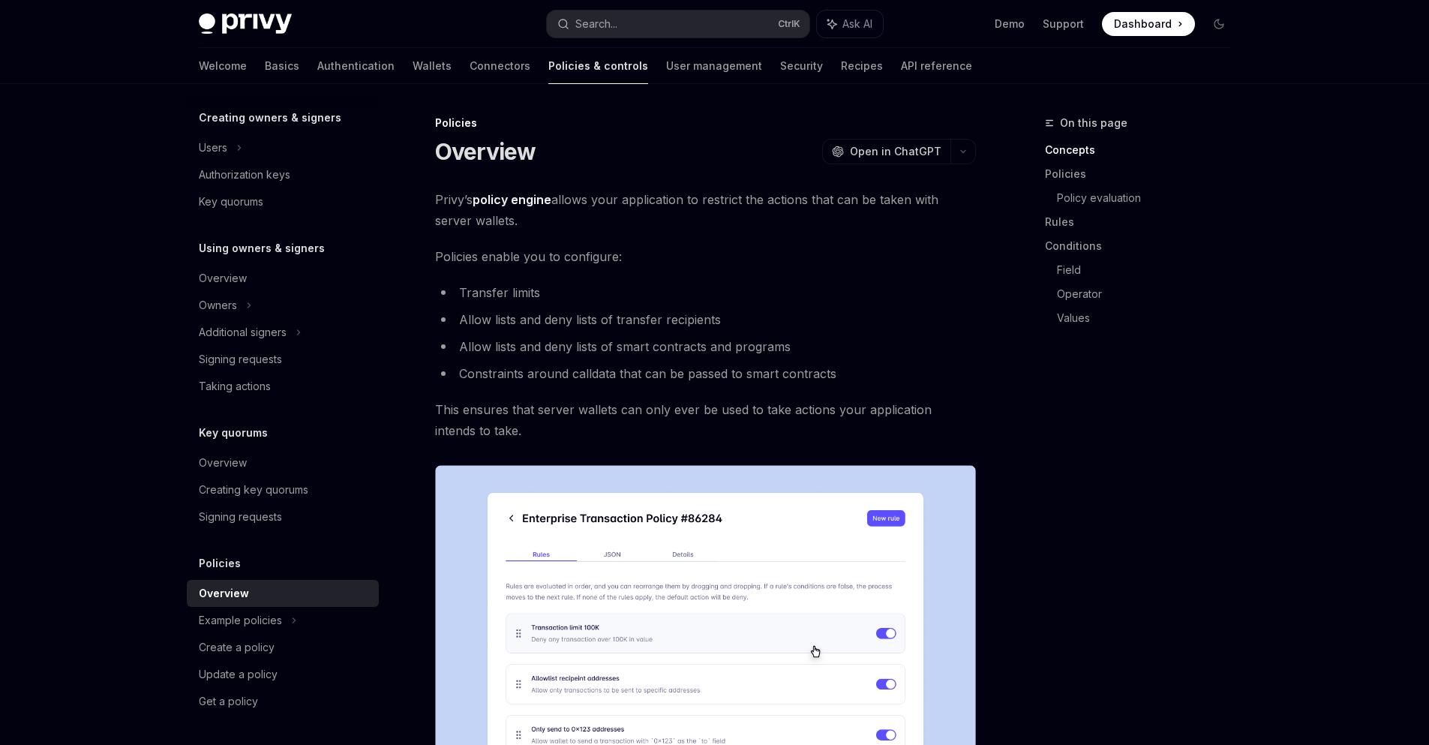
type textarea "*"
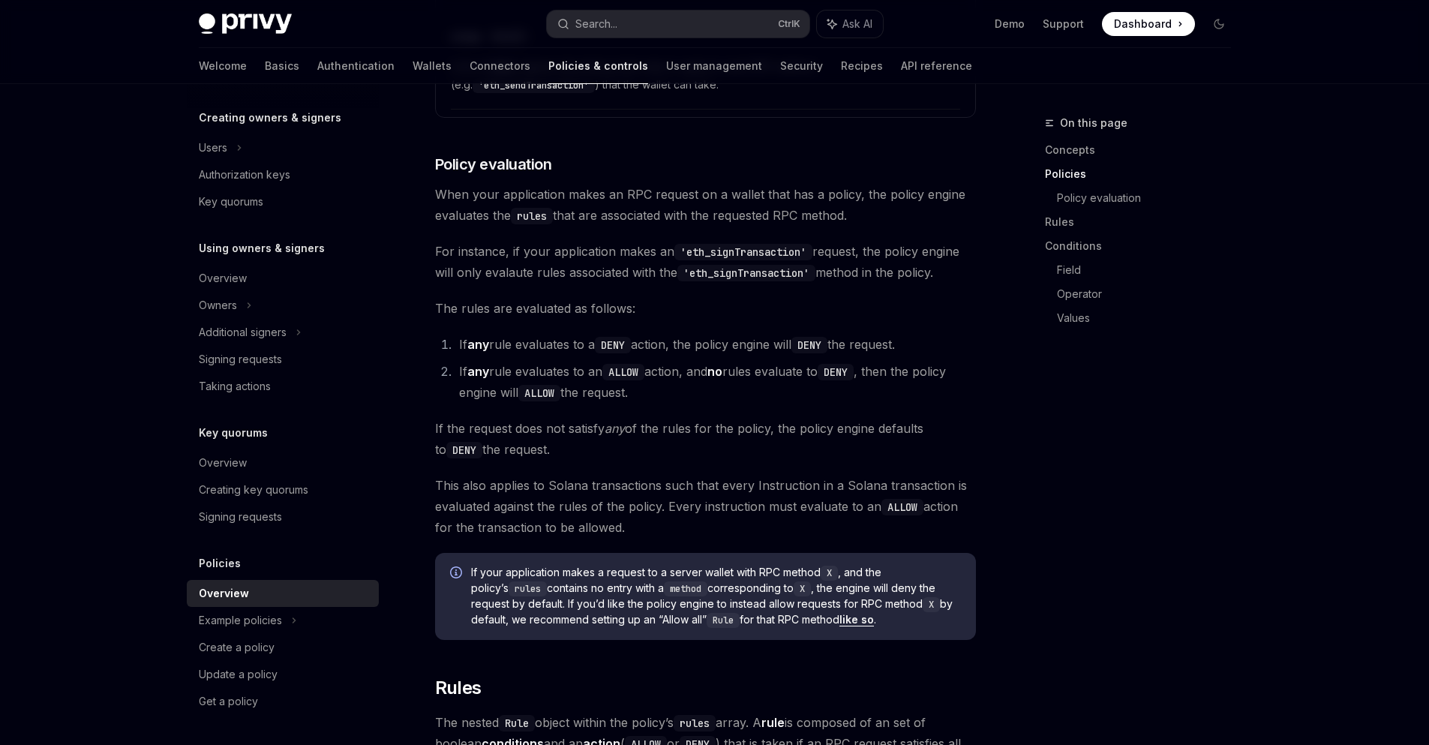
scroll to position [1621, 0]
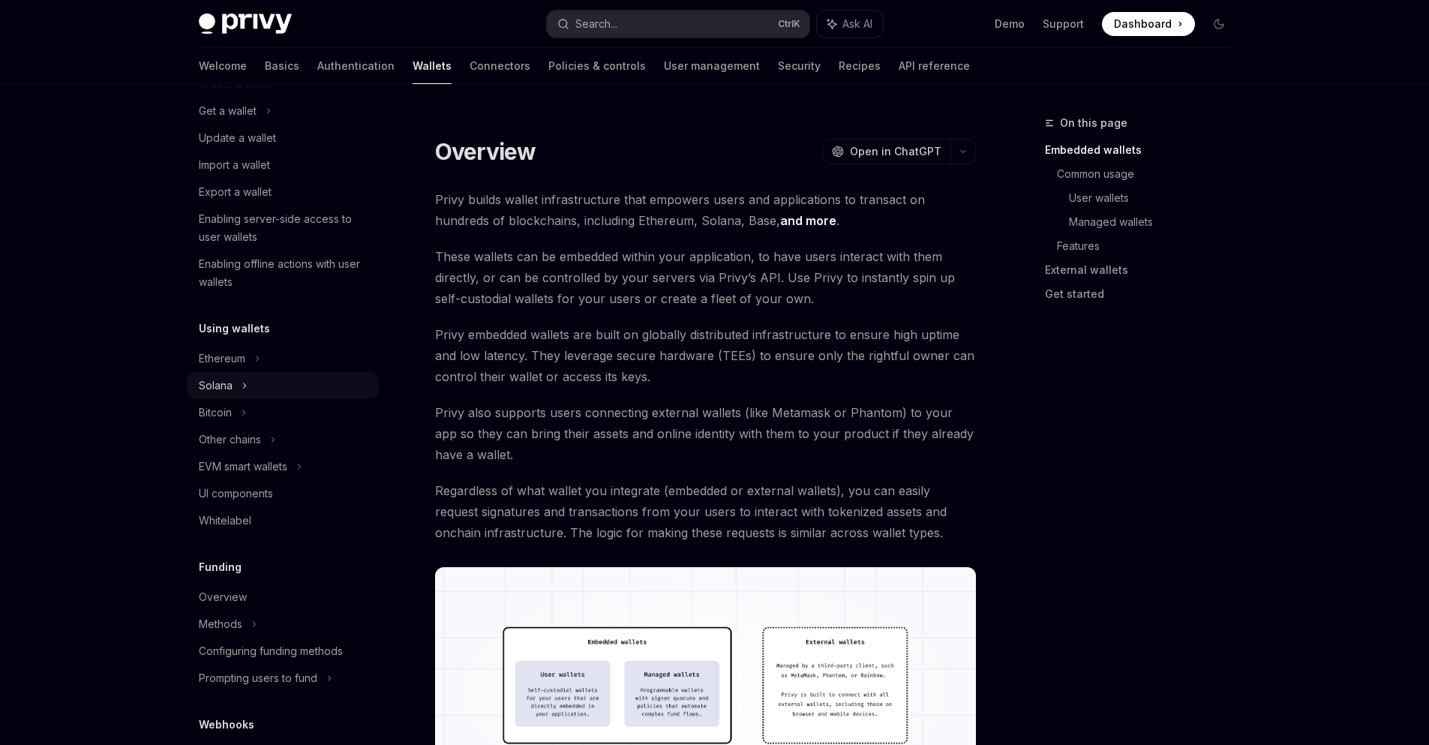
scroll to position [180, 0]
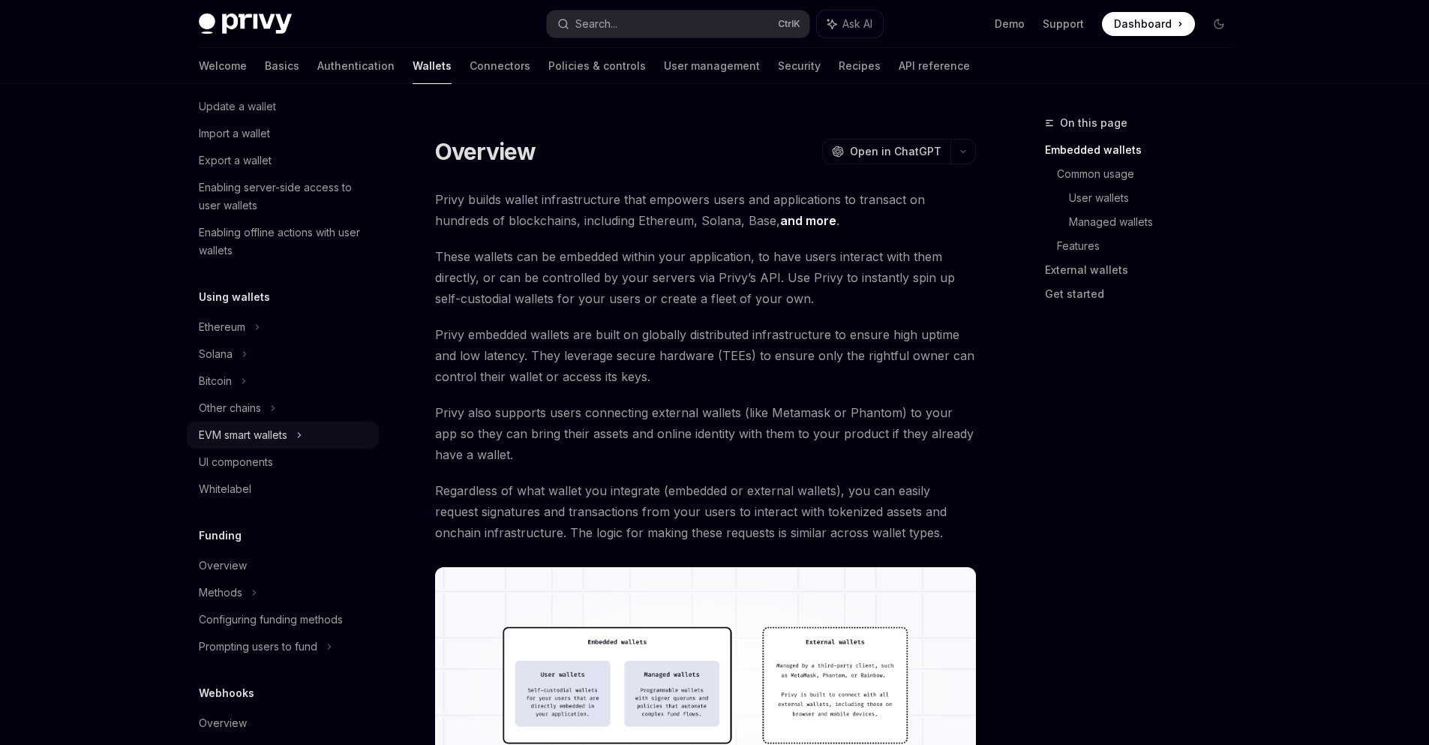
click at [297, 440] on div "EVM smart wallets" at bounding box center [283, 435] width 192 height 27
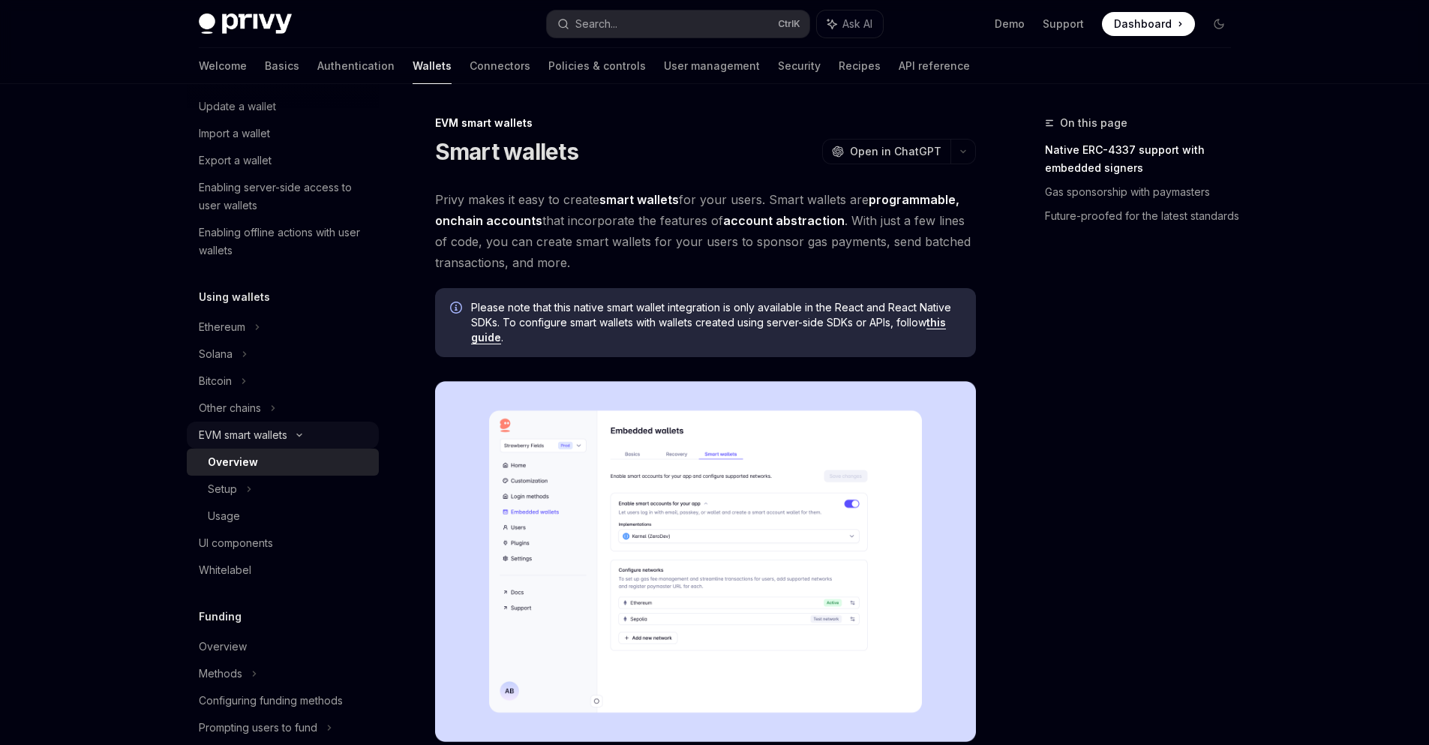
click at [302, 434] on icon at bounding box center [299, 435] width 18 height 6
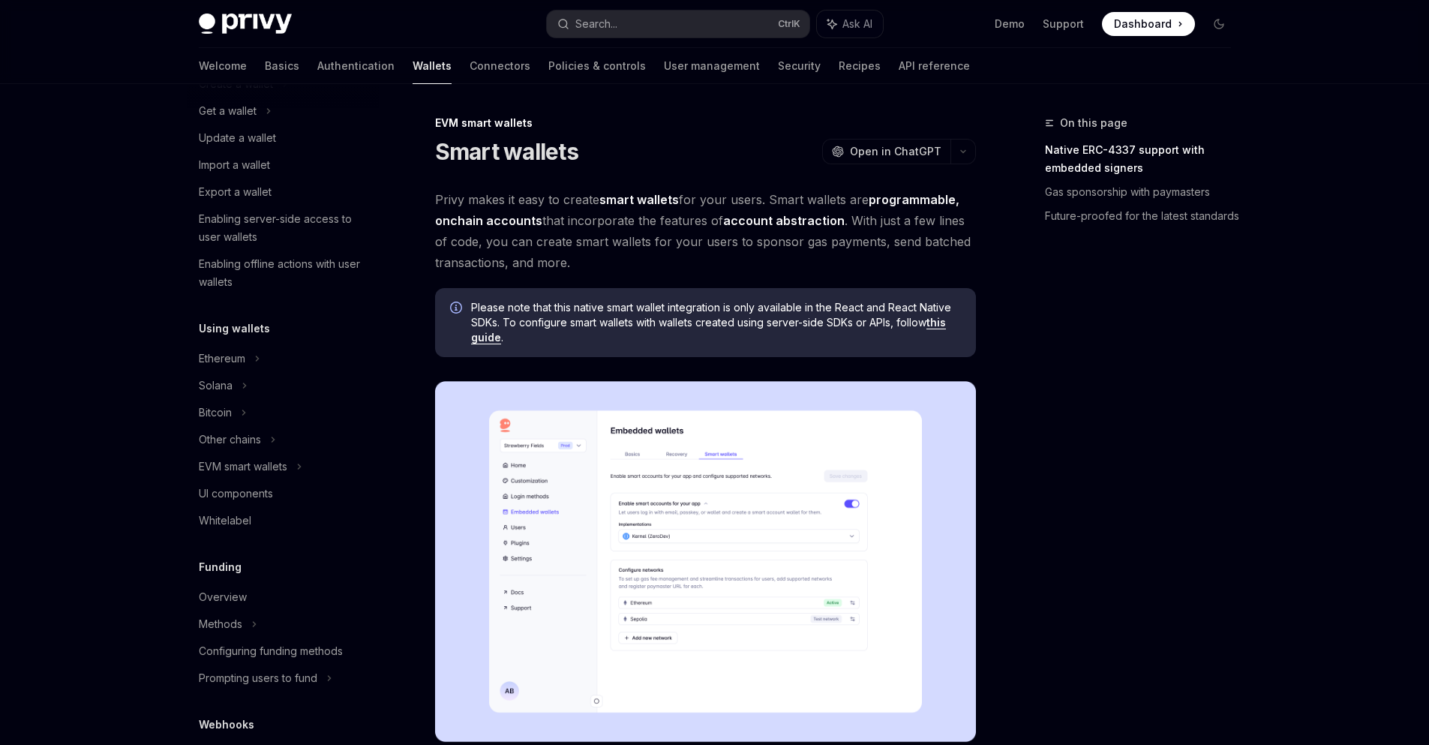
scroll to position [103, 0]
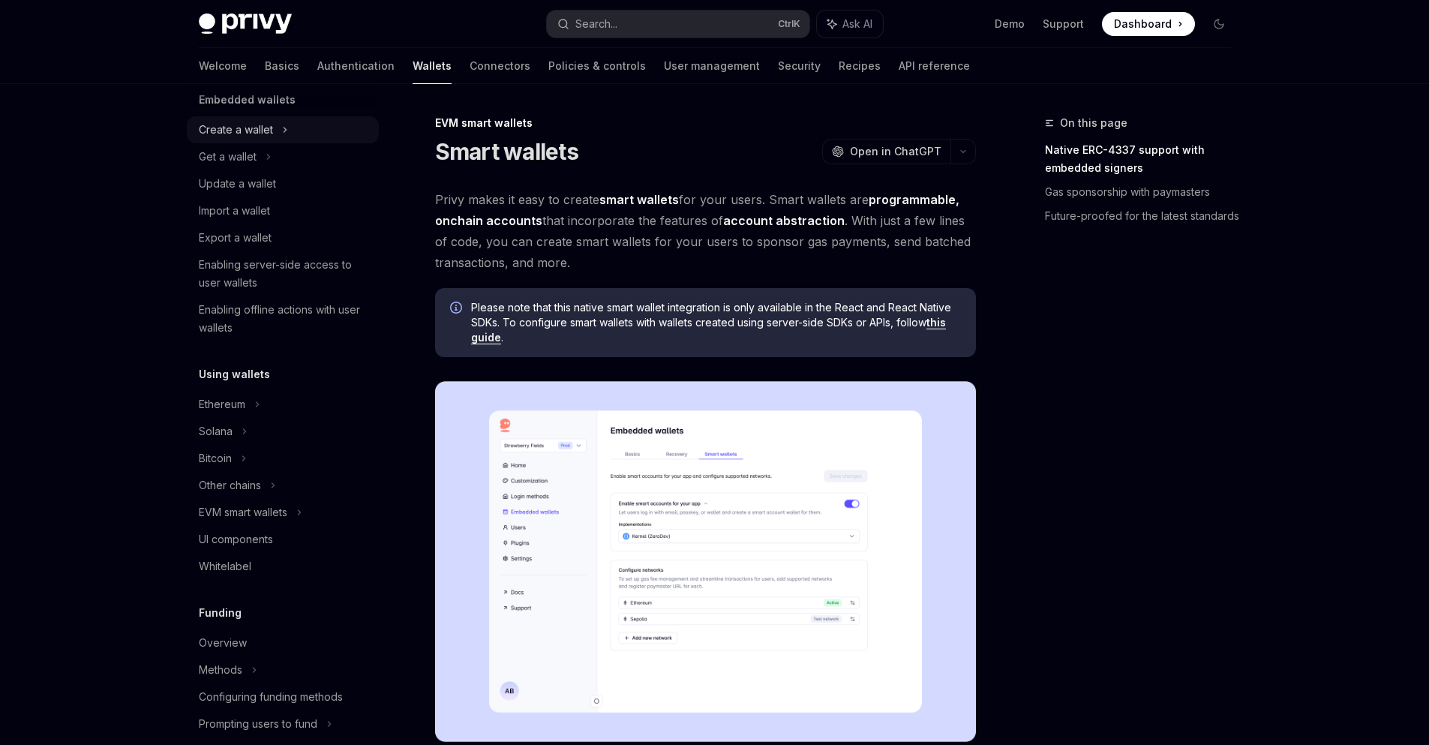
click at [276, 135] on div "Create a wallet" at bounding box center [283, 129] width 192 height 27
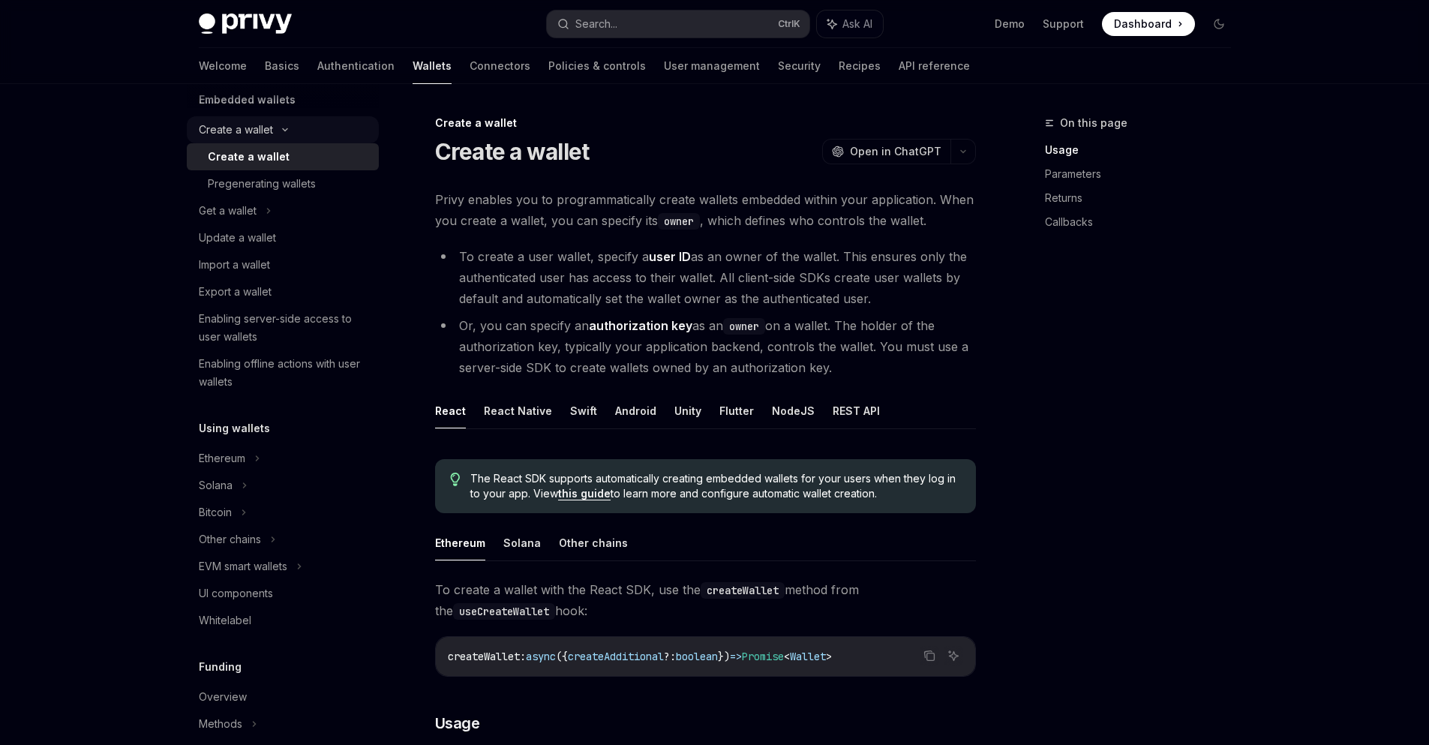
click at [287, 125] on div "Create a wallet" at bounding box center [283, 129] width 192 height 27
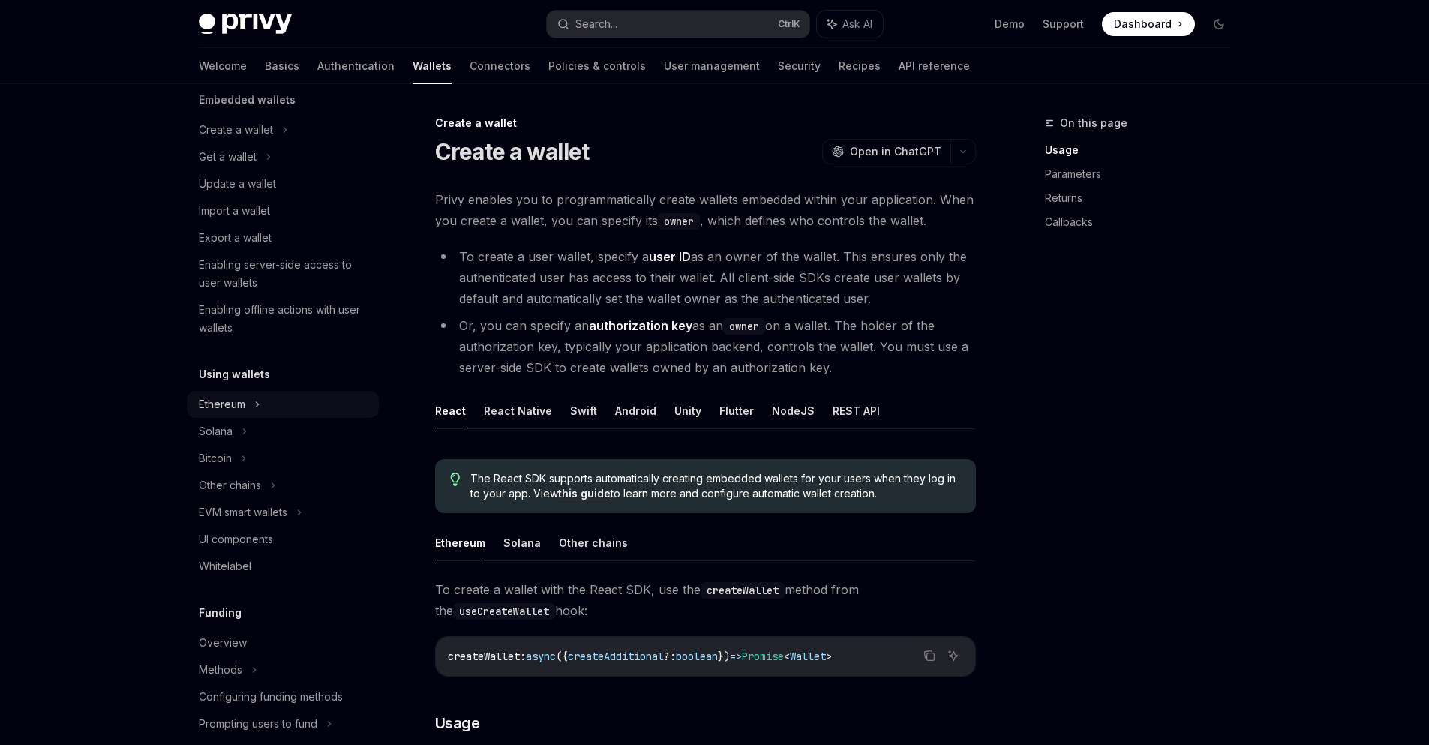
click at [282, 139] on icon at bounding box center [285, 130] width 6 height 18
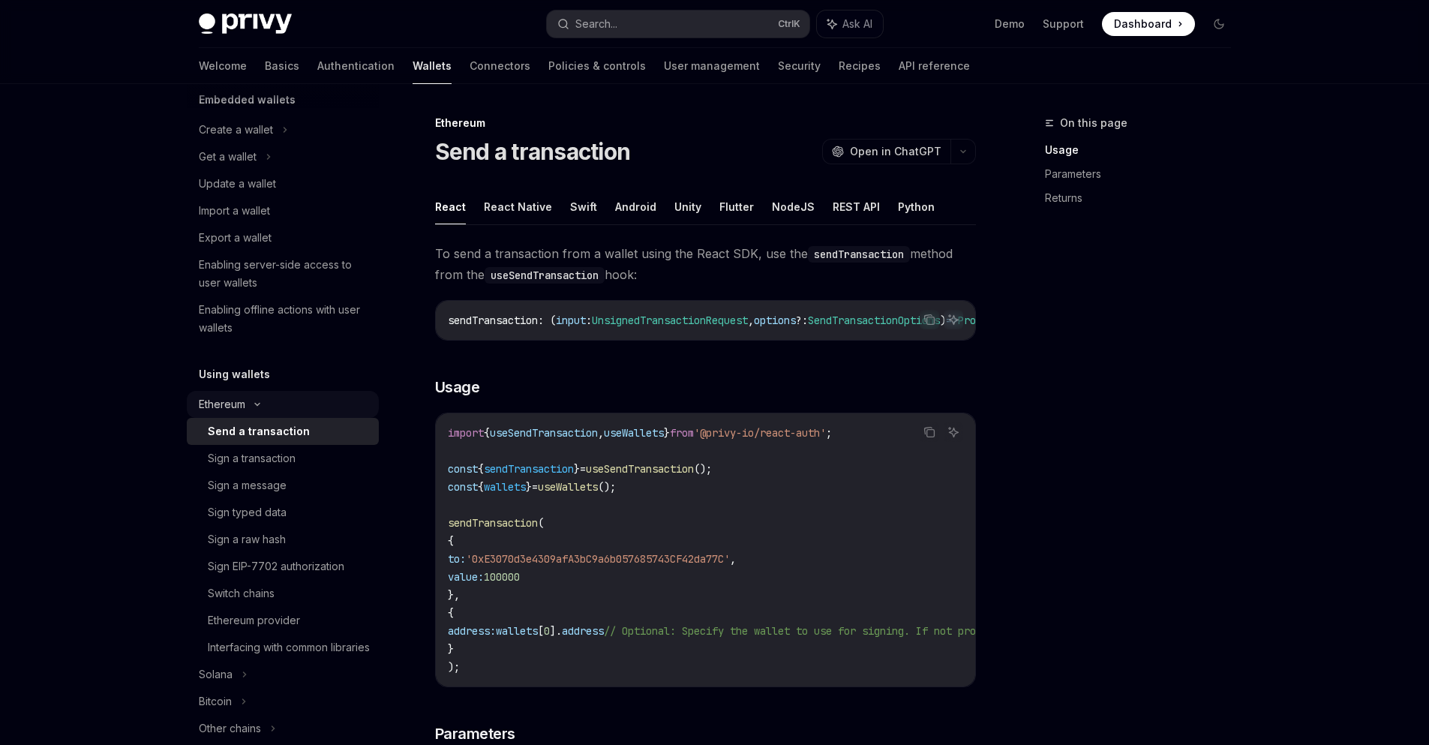
click at [258, 404] on icon at bounding box center [257, 404] width 18 height 6
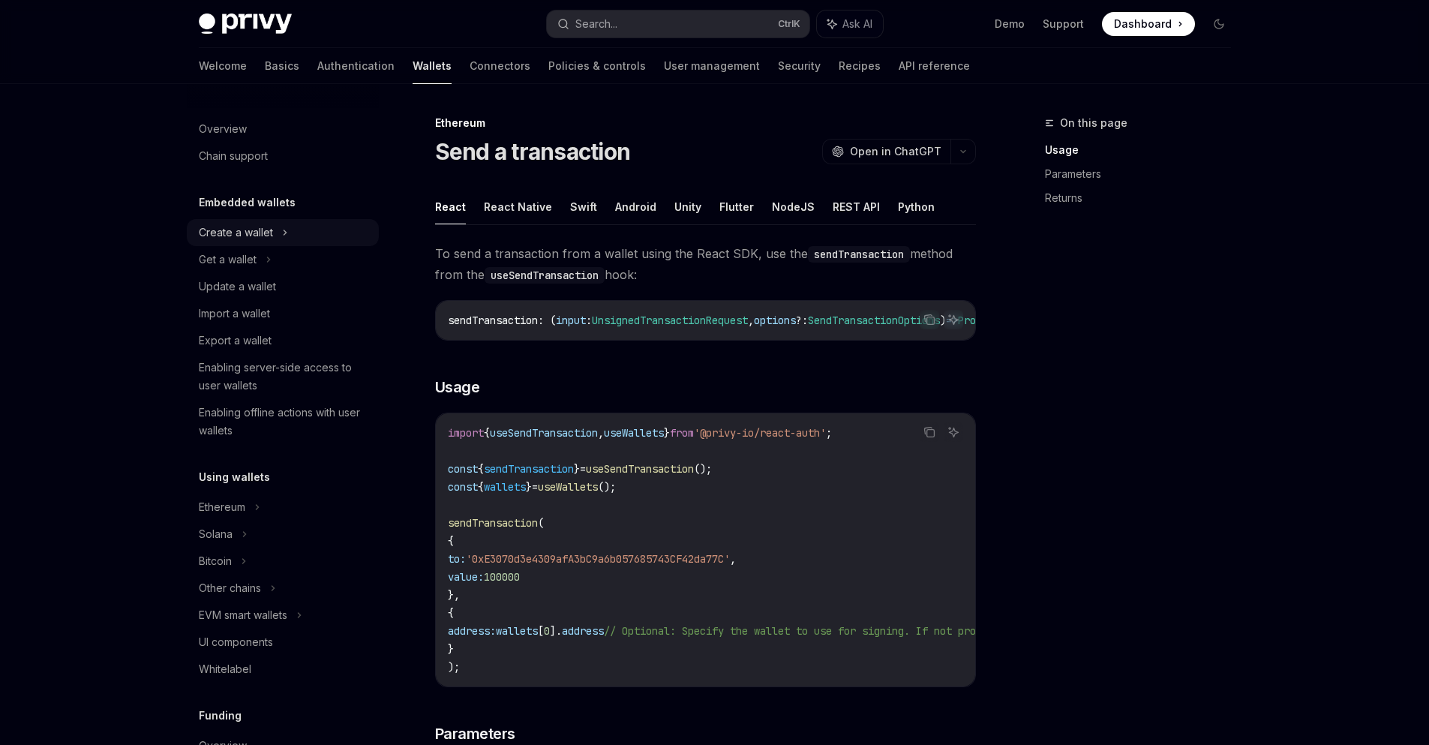
click at [257, 230] on div "Create a wallet" at bounding box center [236, 233] width 74 height 18
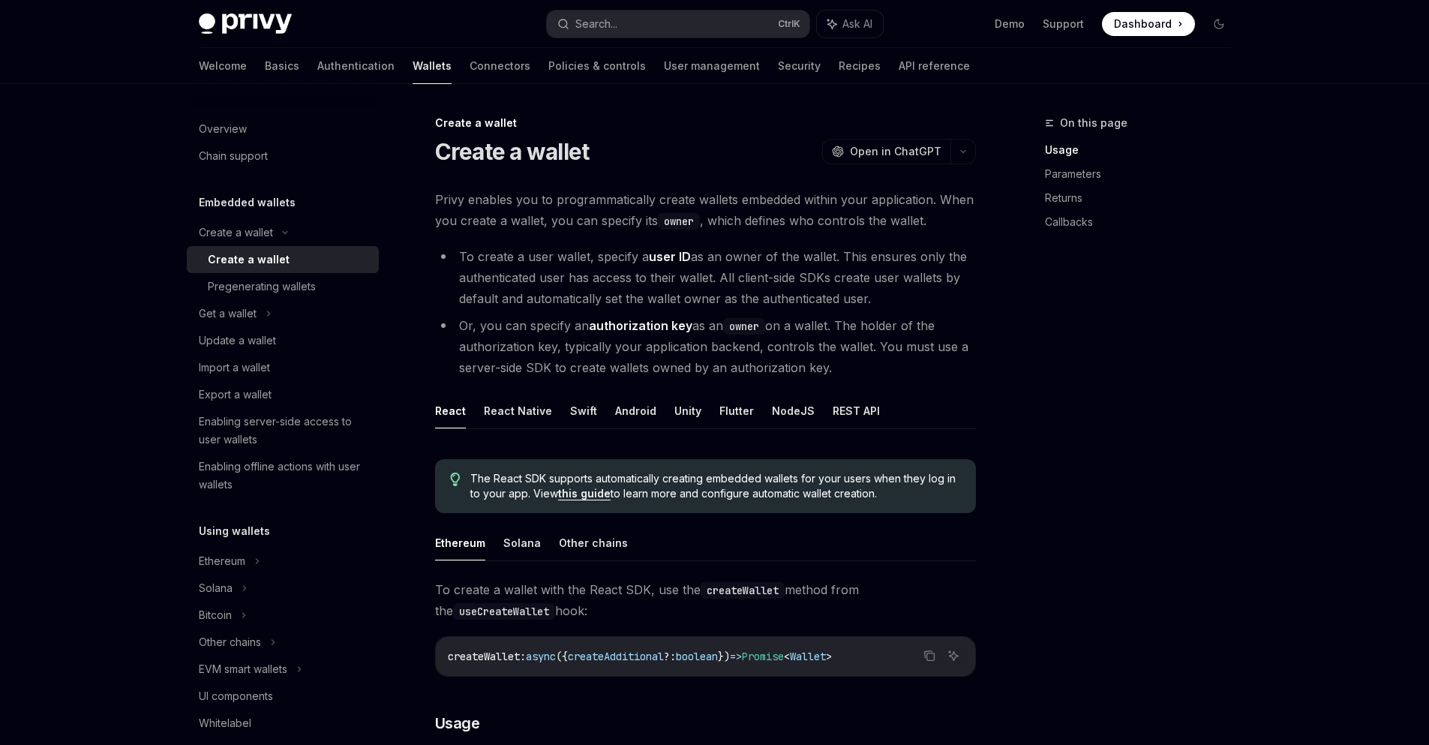
click at [269, 256] on div "Create a wallet" at bounding box center [249, 260] width 82 height 18
click at [833, 416] on button "REST API" at bounding box center [856, 410] width 47 height 35
type textarea "*"
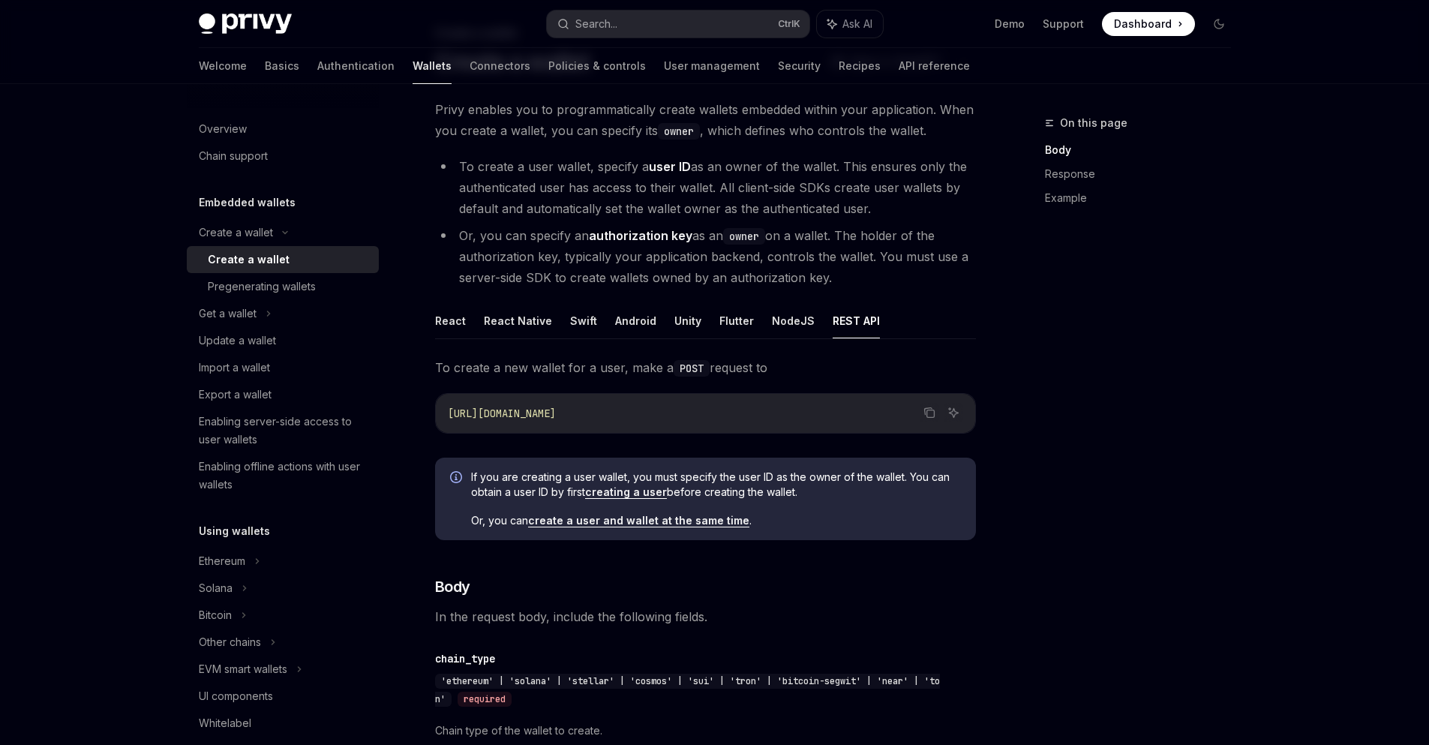
scroll to position [180, 0]
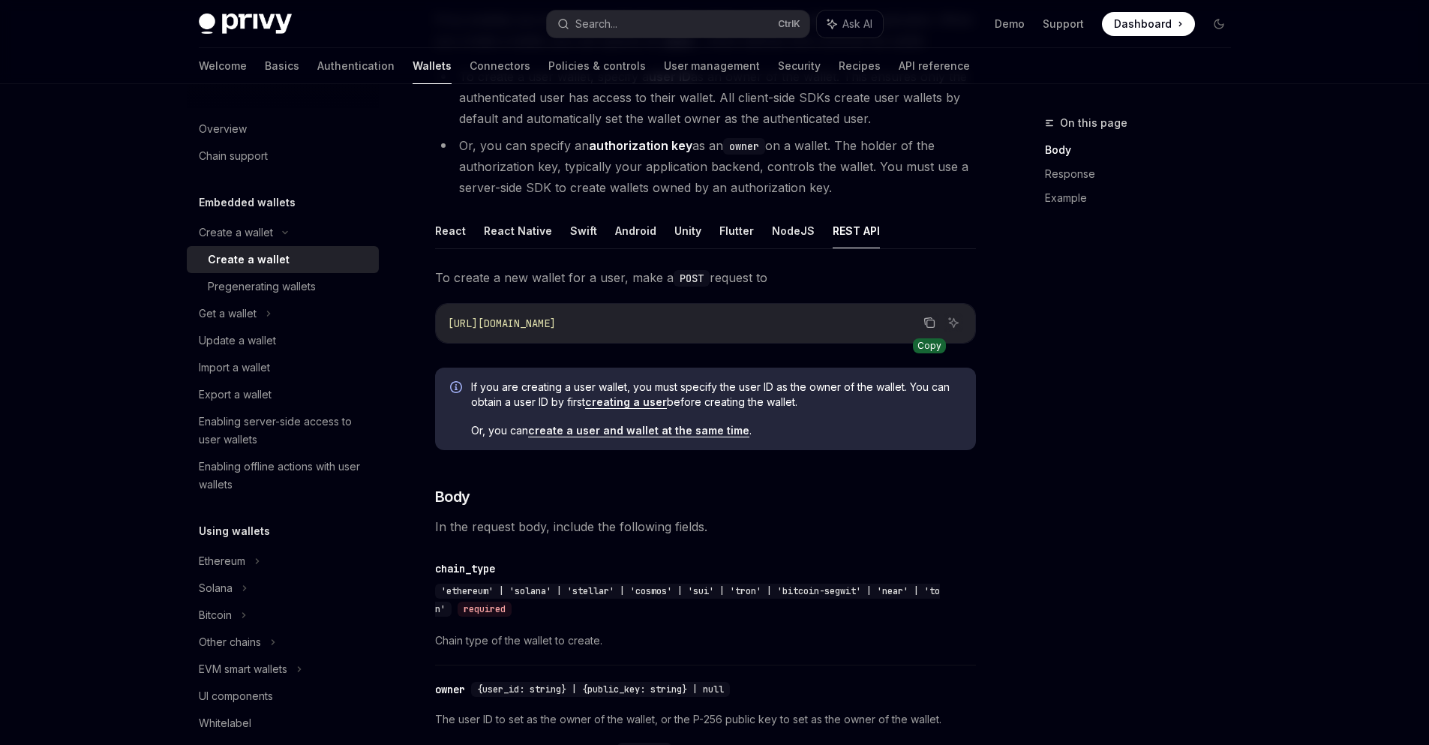
click at [935, 326] on icon "Copy the contents from the code block" at bounding box center [930, 323] width 12 height 12
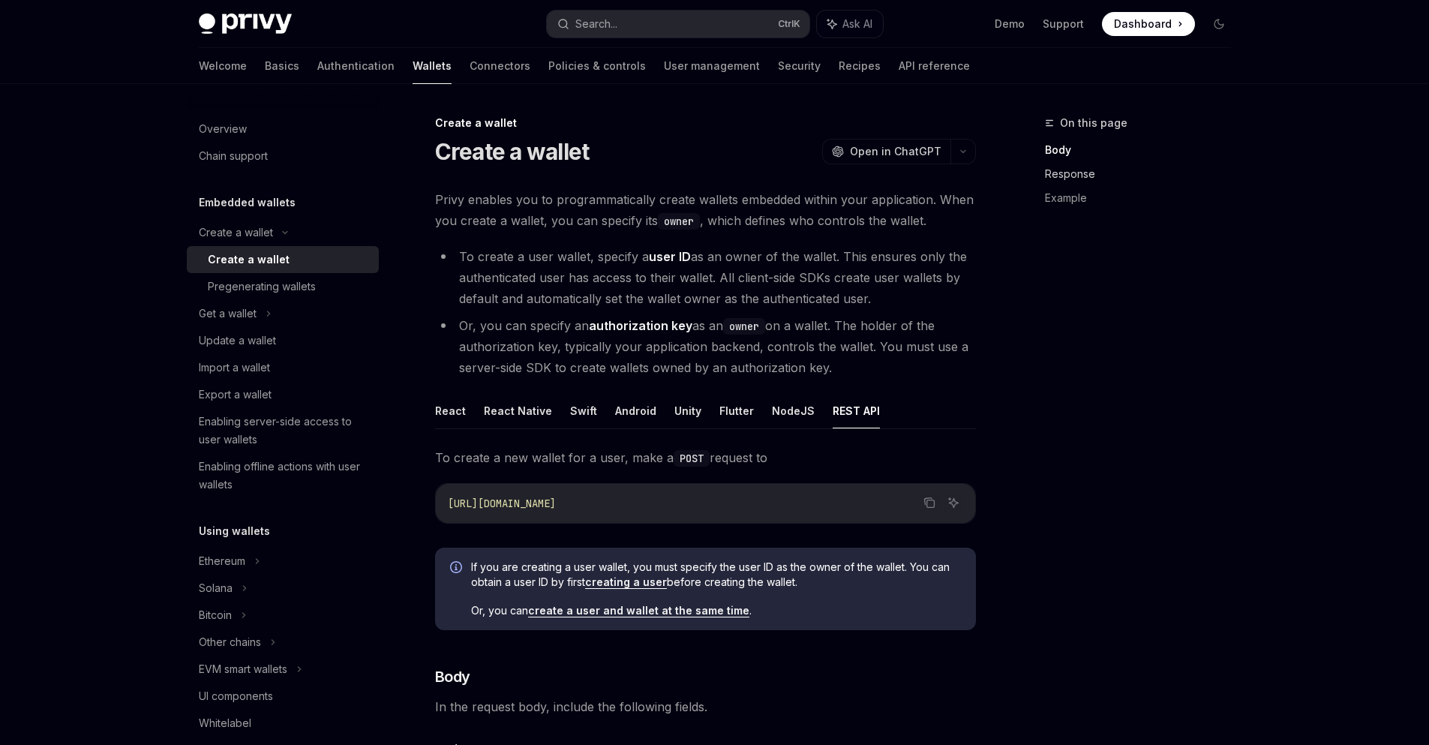
click at [1074, 182] on link "Response" at bounding box center [1144, 174] width 198 height 24
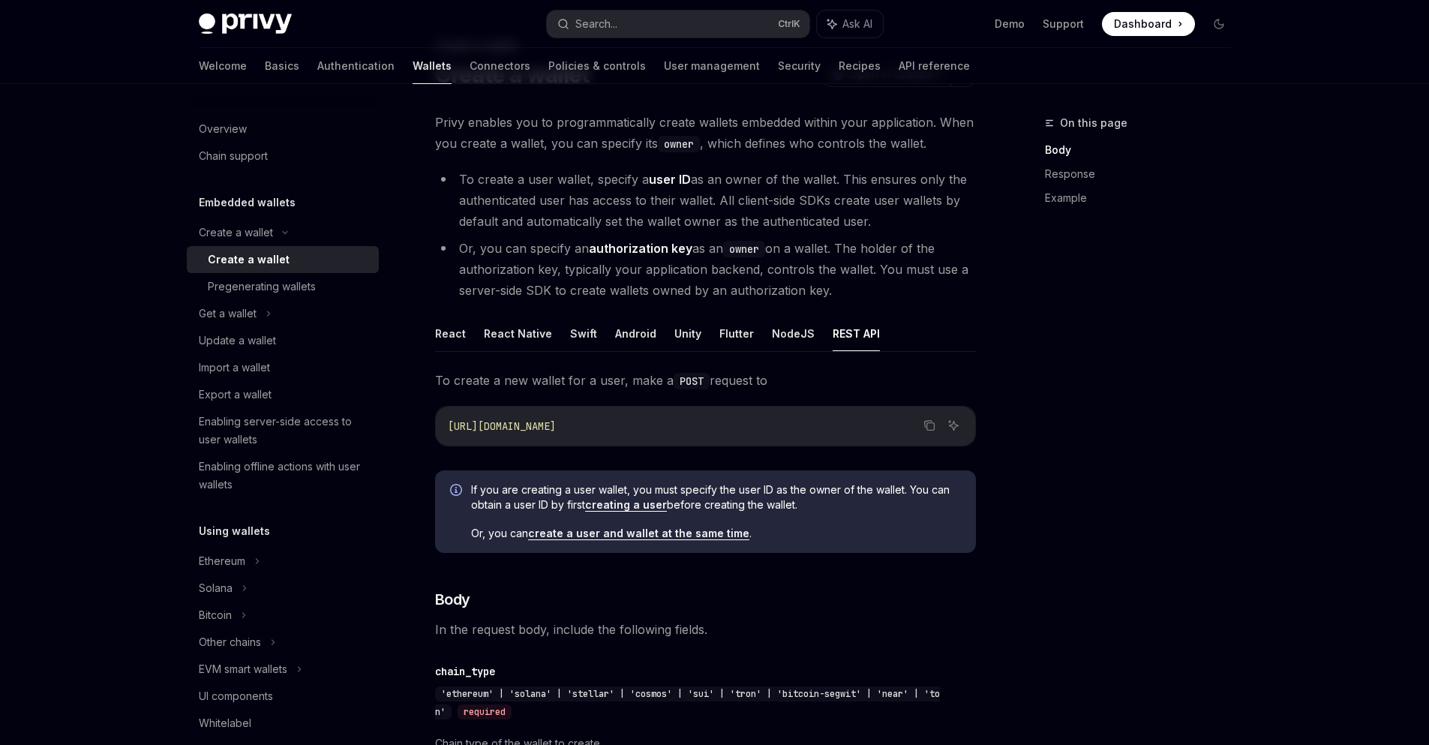
scroll to position [9, 0]
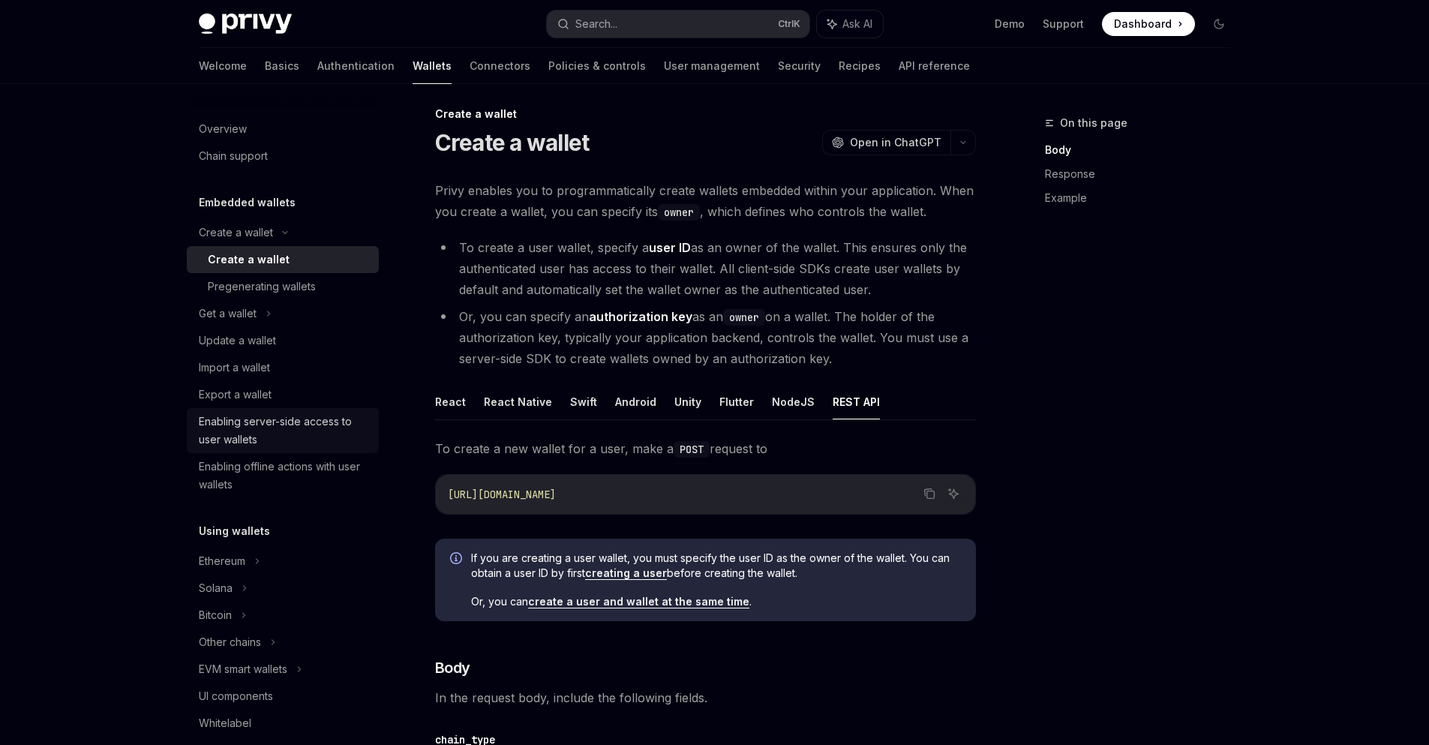
click at [255, 443] on div "Enabling server-side access to user wallets" at bounding box center [284, 431] width 171 height 36
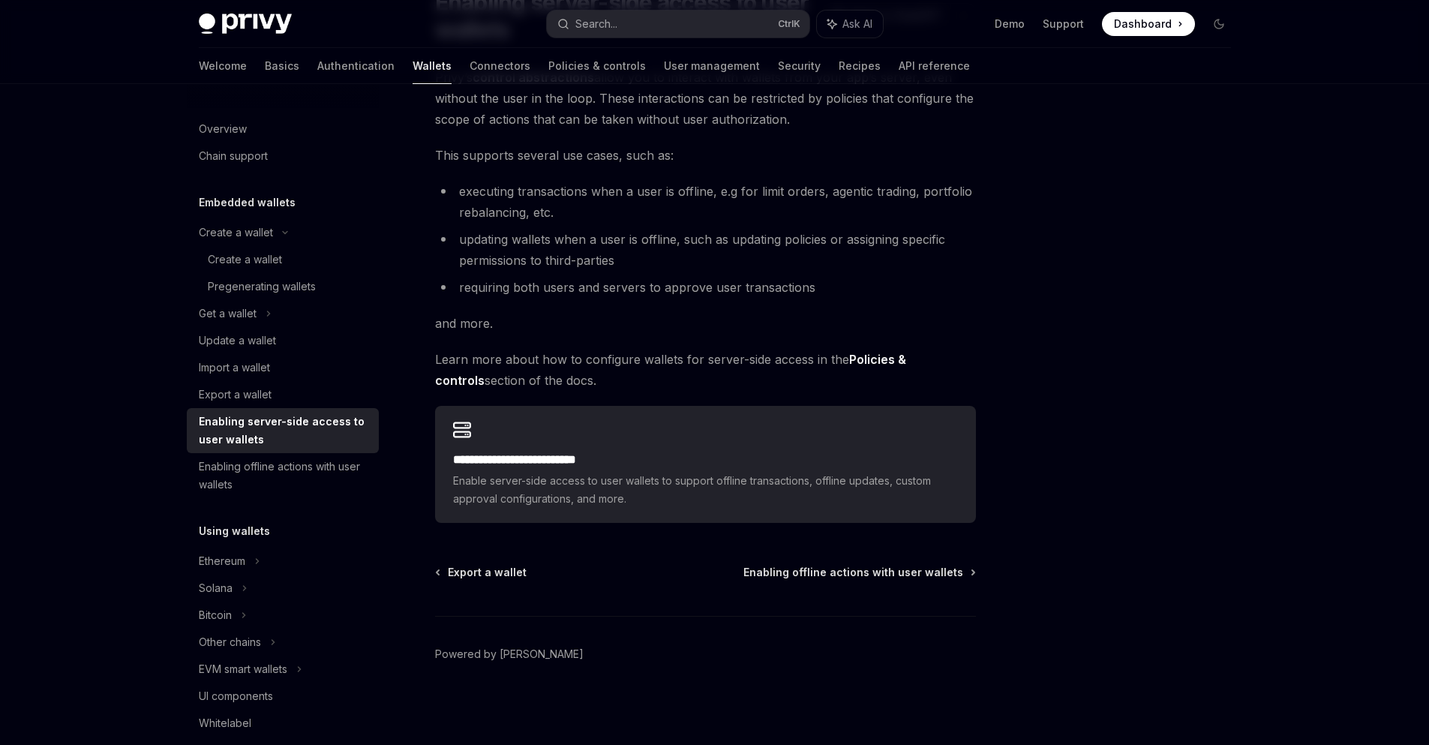
scroll to position [150, 0]
click at [299, 483] on div "Enabling offline actions with user wallets" at bounding box center [284, 476] width 171 height 36
type textarea "*"
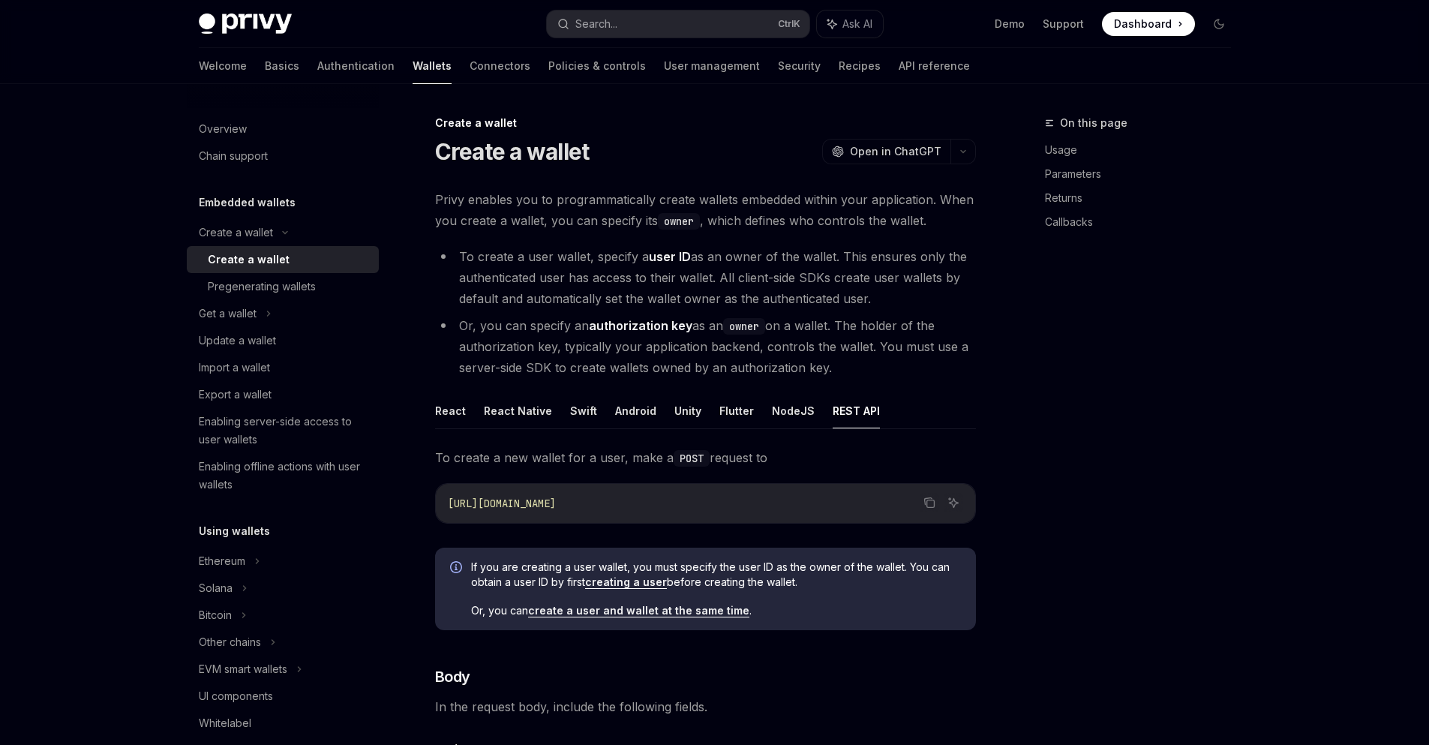
scroll to position [294, 0]
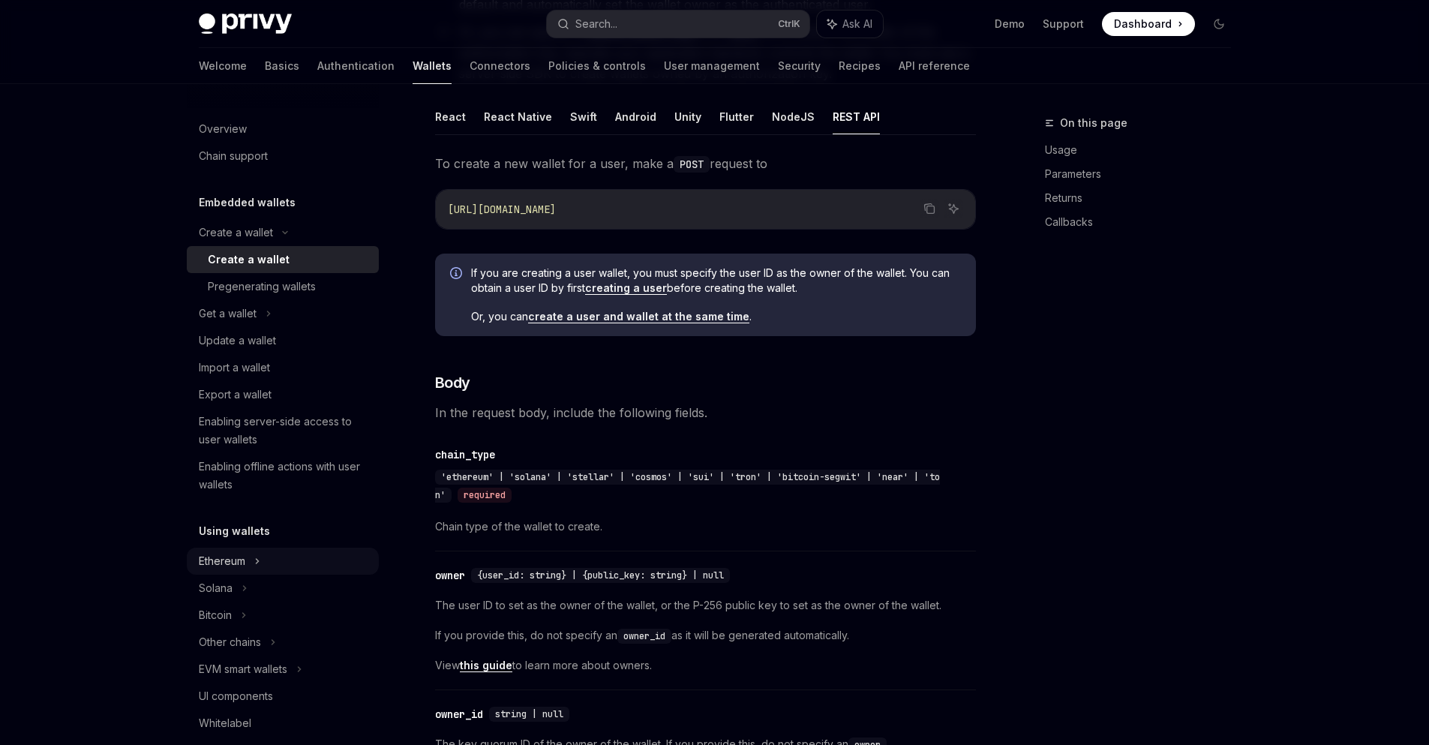
click at [242, 242] on div "Ethereum" at bounding box center [236, 233] width 74 height 18
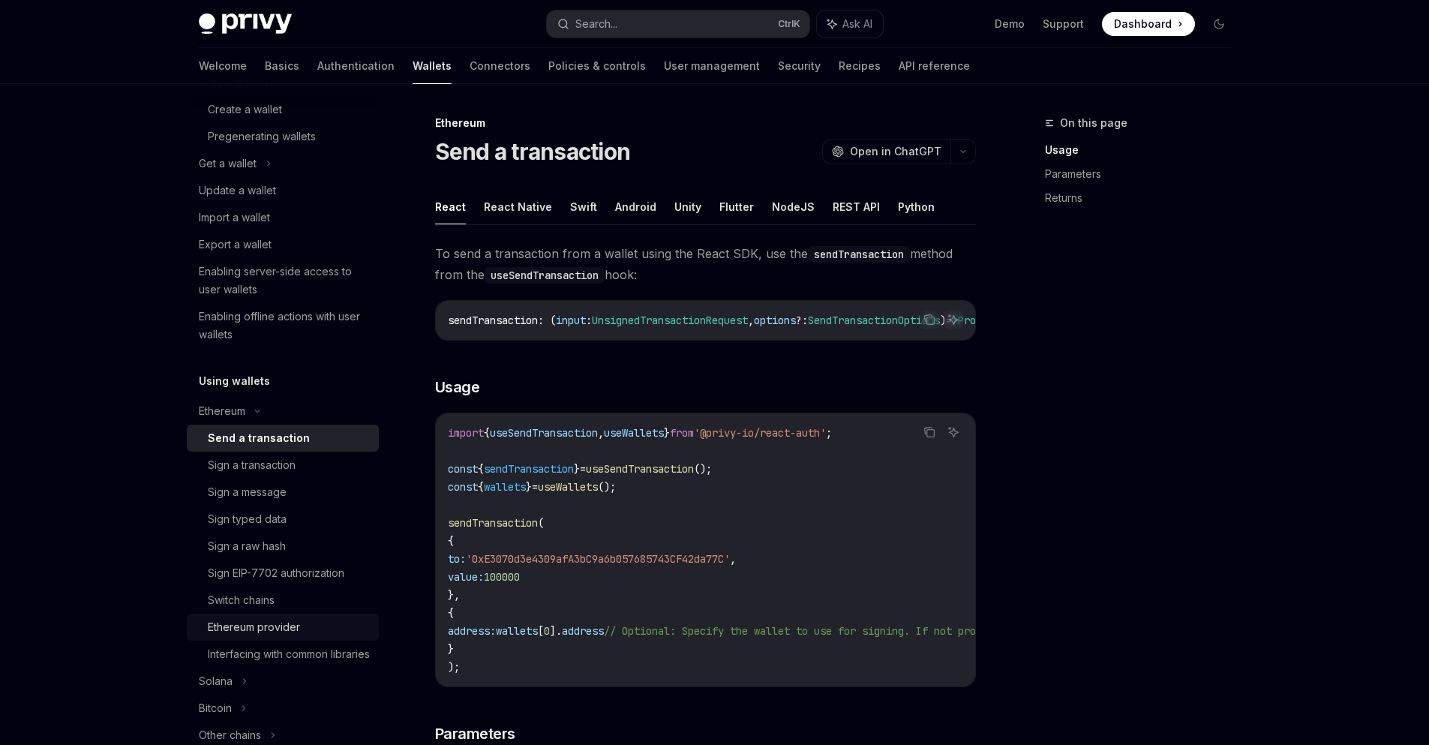
scroll to position [180, 0]
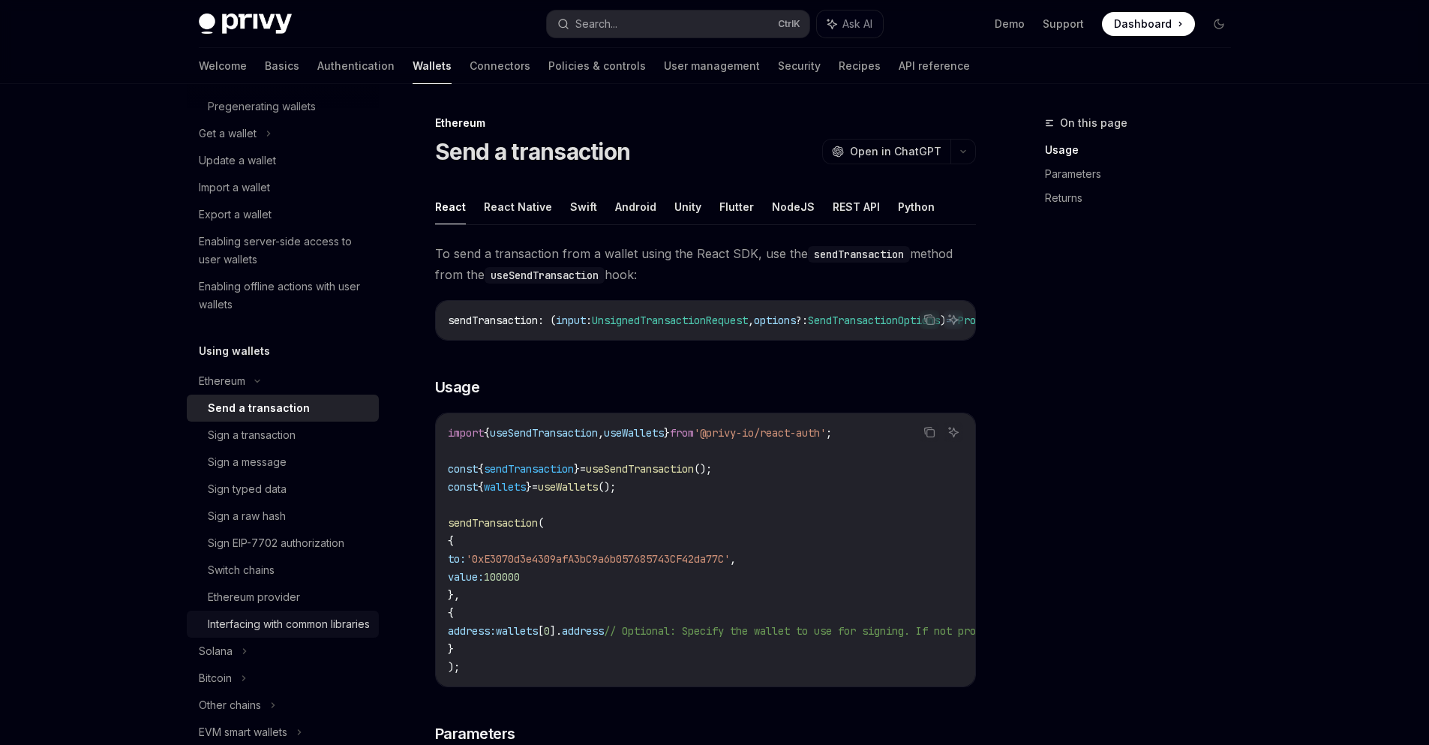
click at [266, 624] on div "Interfacing with common libraries" at bounding box center [289, 624] width 162 height 18
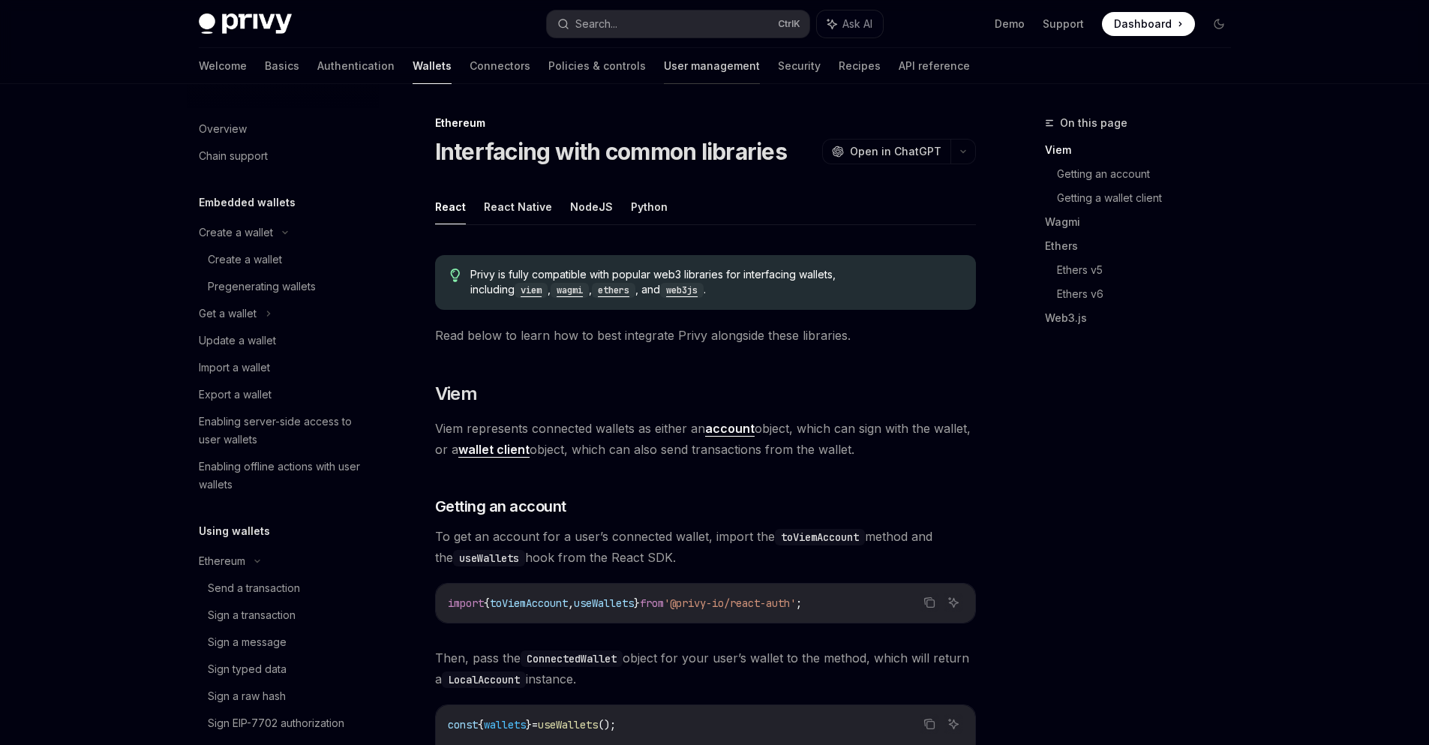
click at [664, 74] on link "User management" at bounding box center [712, 66] width 96 height 36
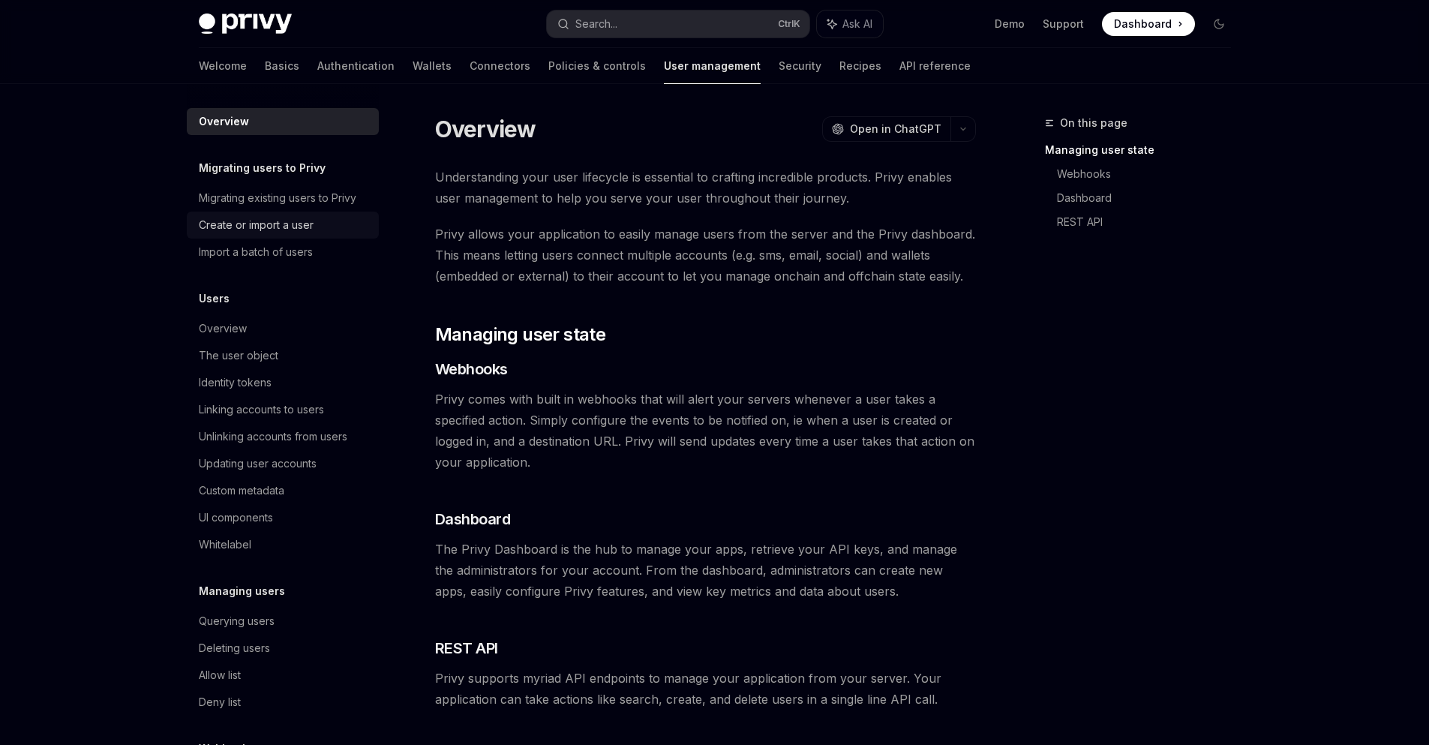
click at [278, 216] on div "Create or import a user" at bounding box center [256, 225] width 115 height 18
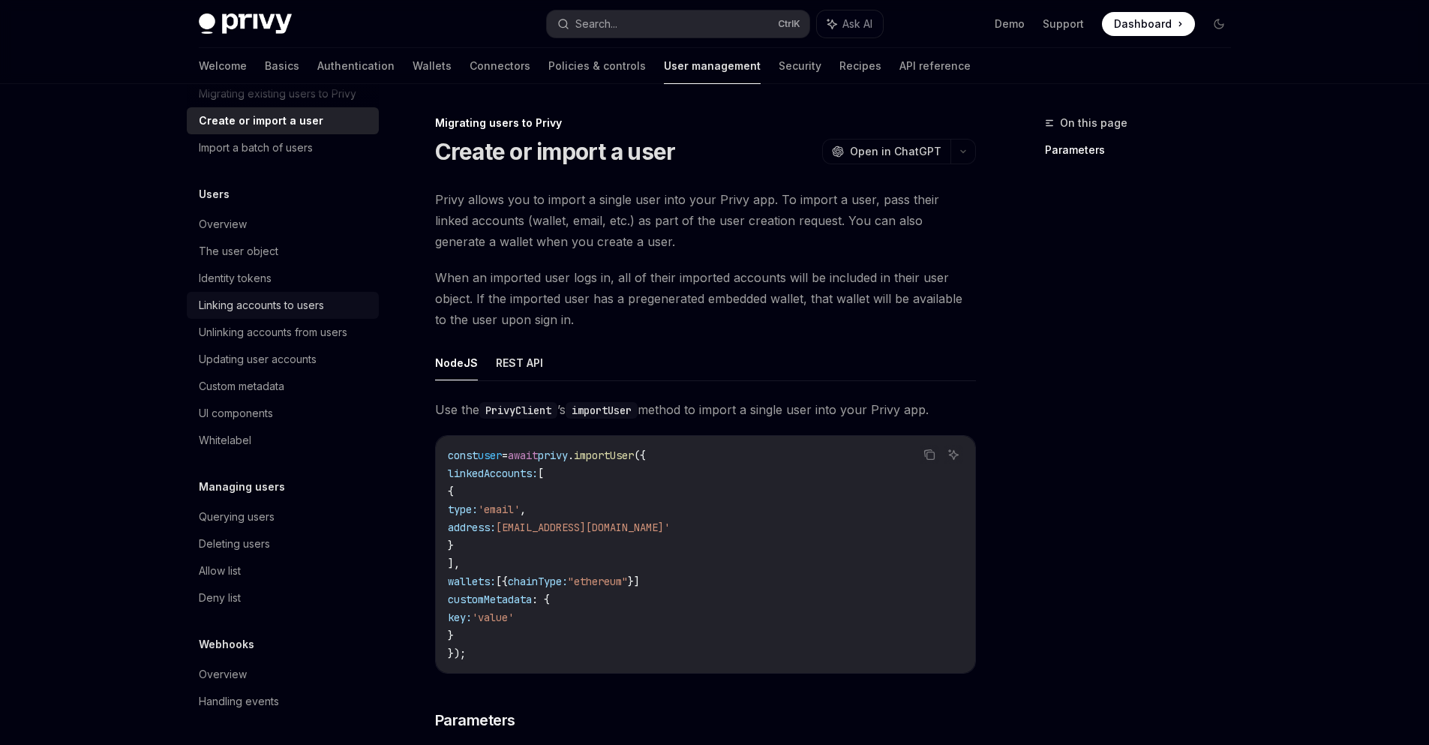
click at [245, 308] on div "Linking accounts to users" at bounding box center [261, 305] width 125 height 18
type textarea "*"
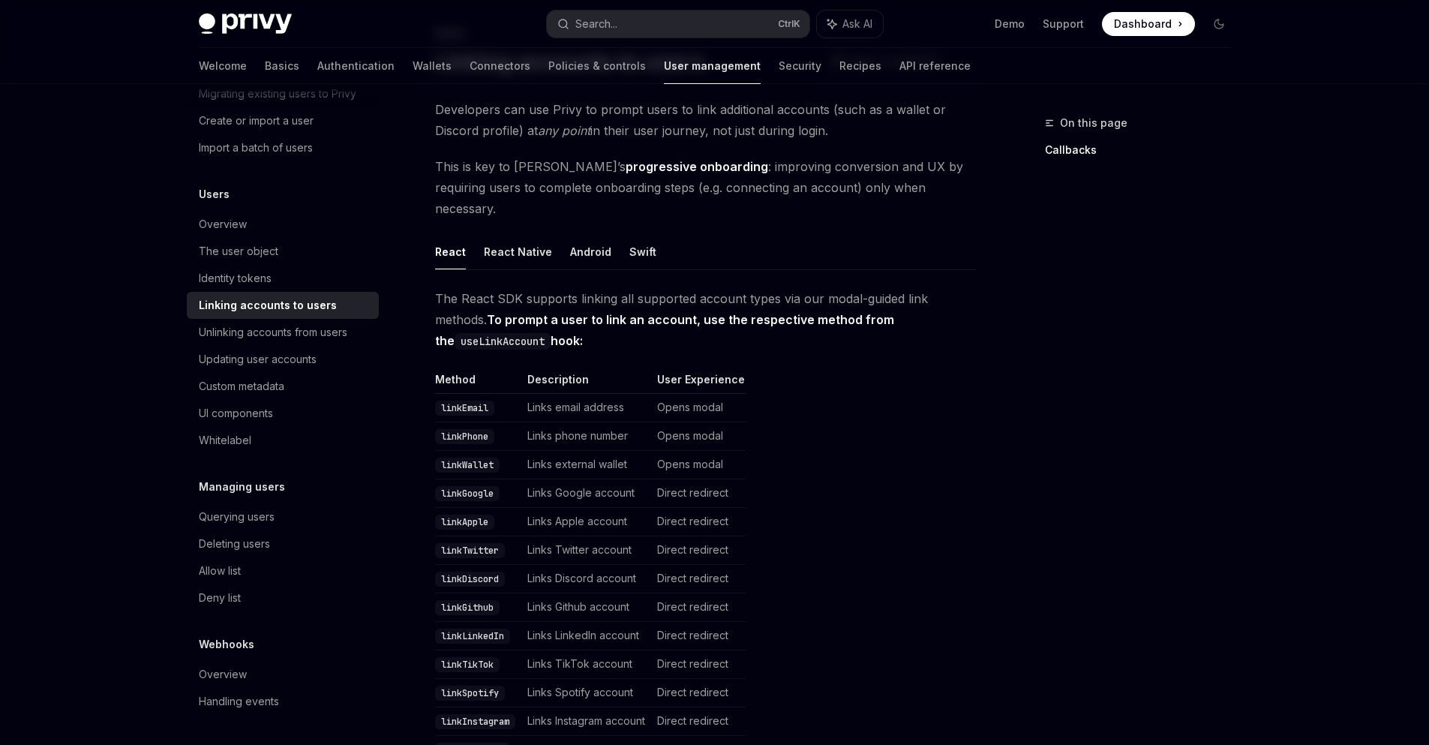
scroll to position [180, 0]
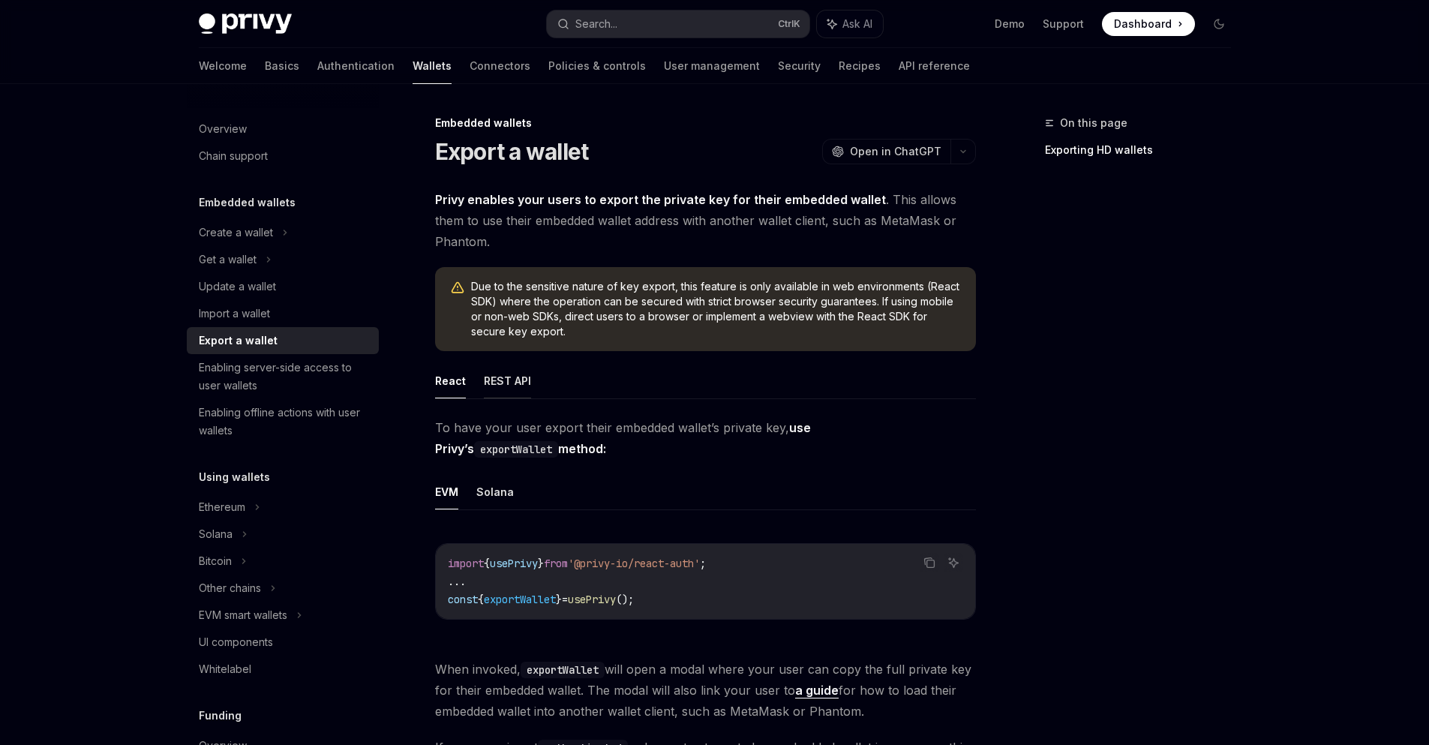
click at [521, 383] on button "REST API" at bounding box center [507, 380] width 47 height 35
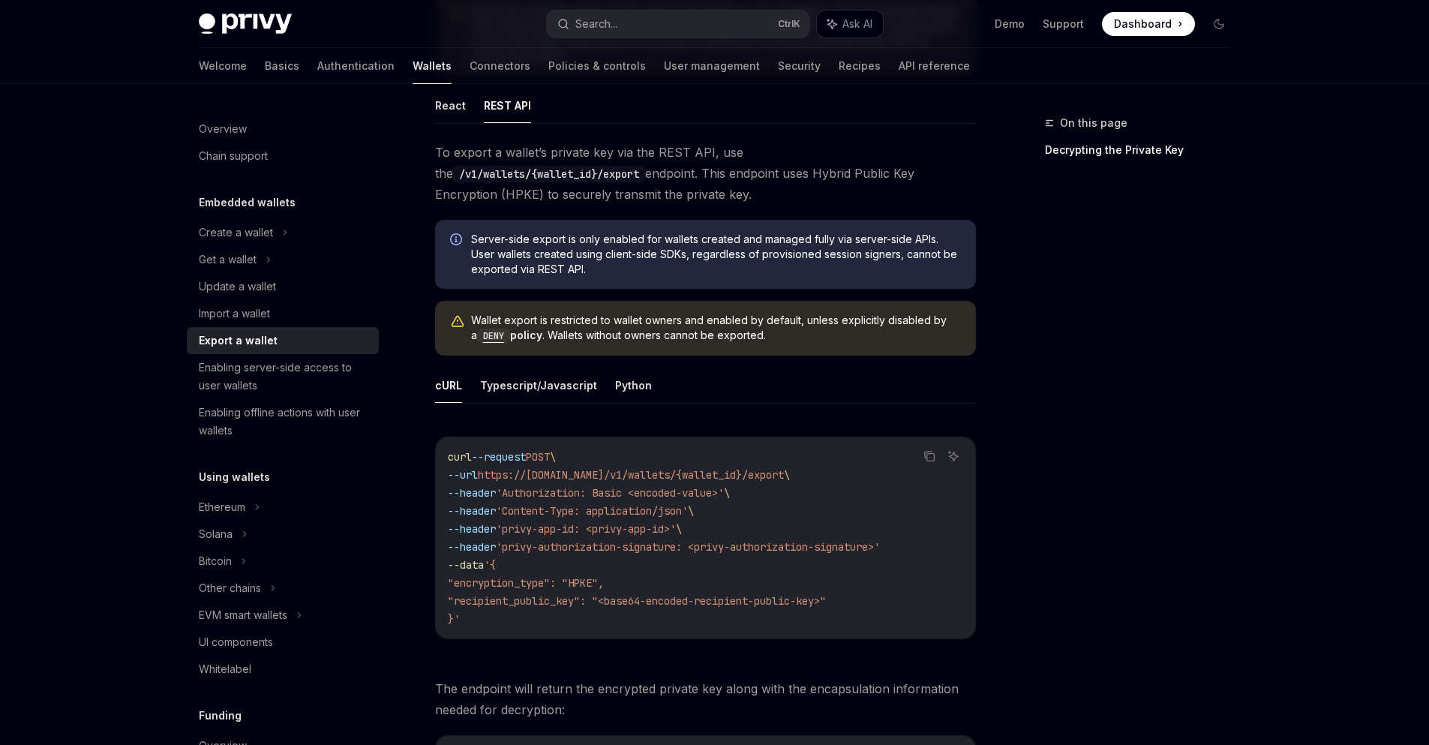
scroll to position [270, 0]
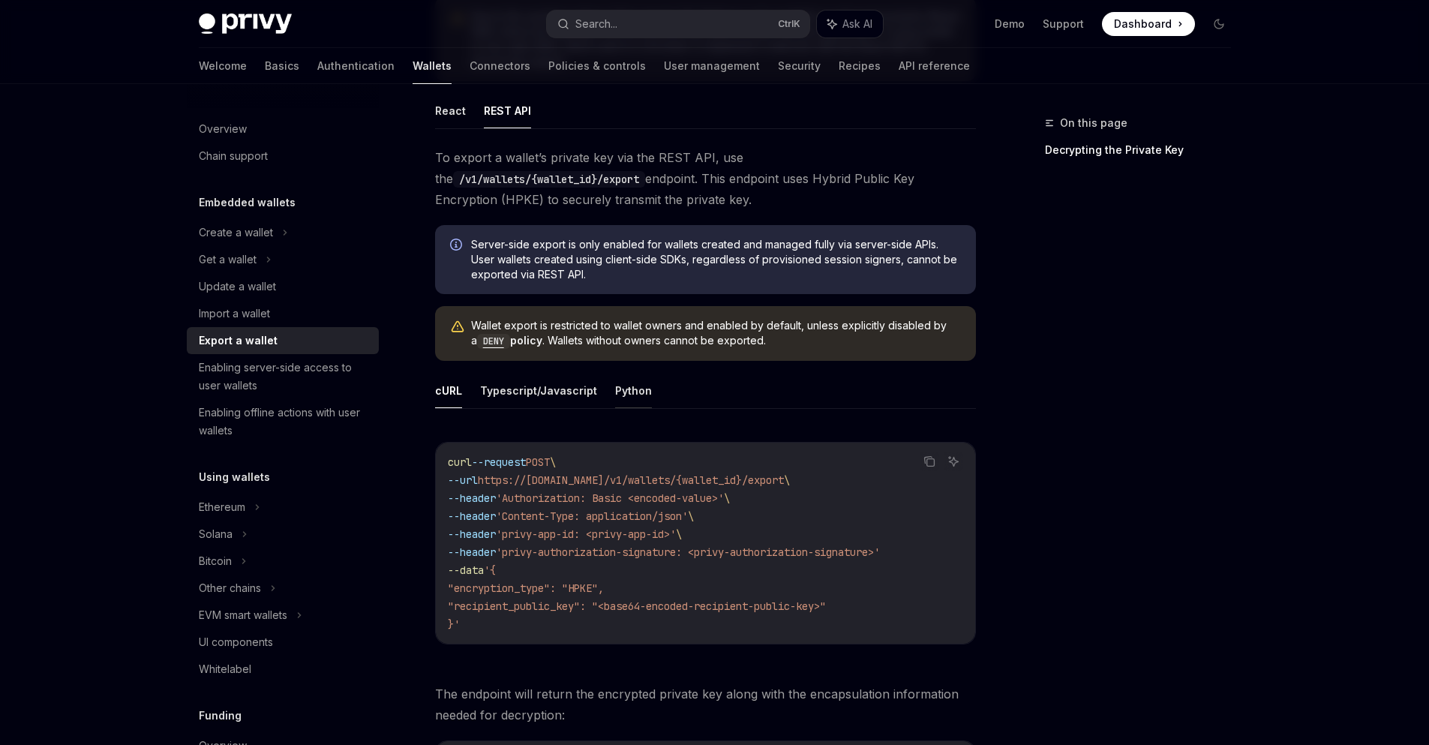
click at [628, 383] on button "Python" at bounding box center [633, 390] width 37 height 35
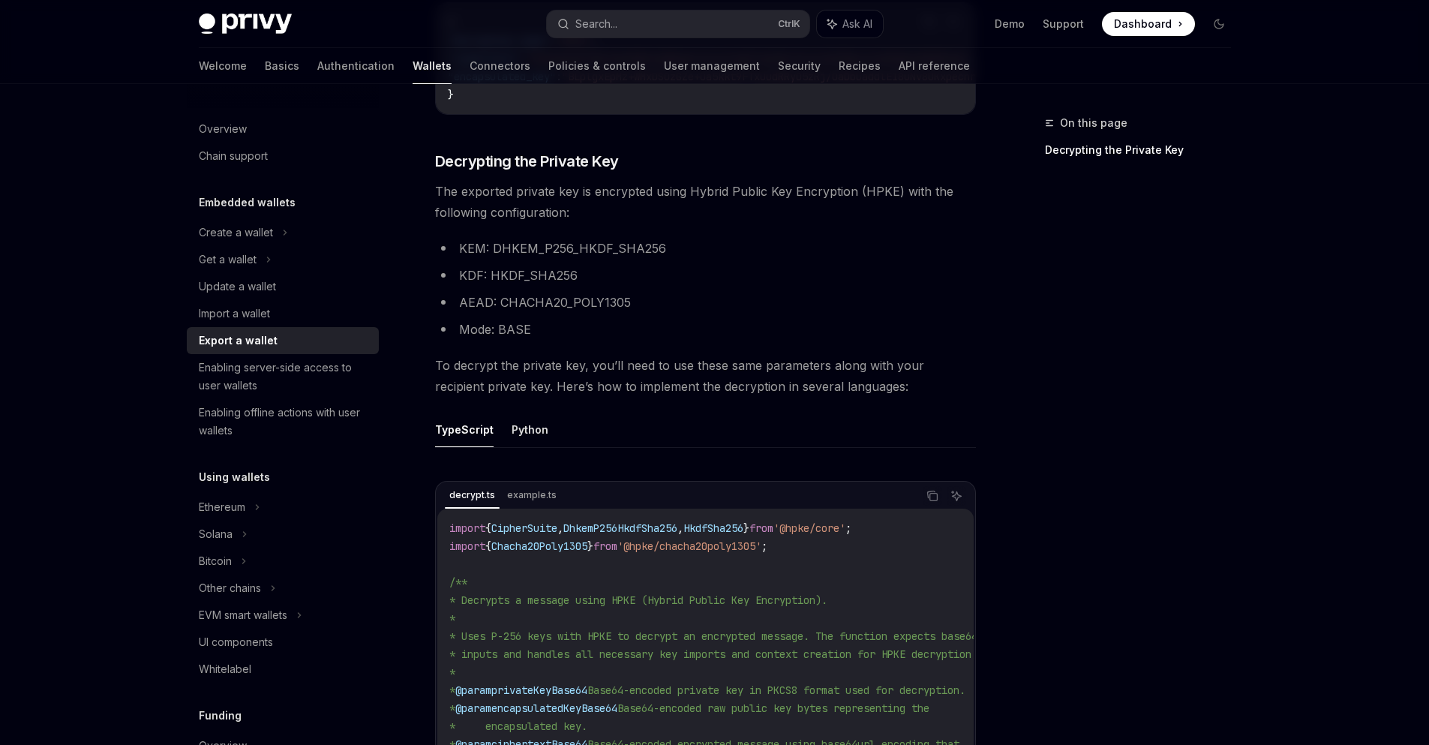
scroll to position [1531, 0]
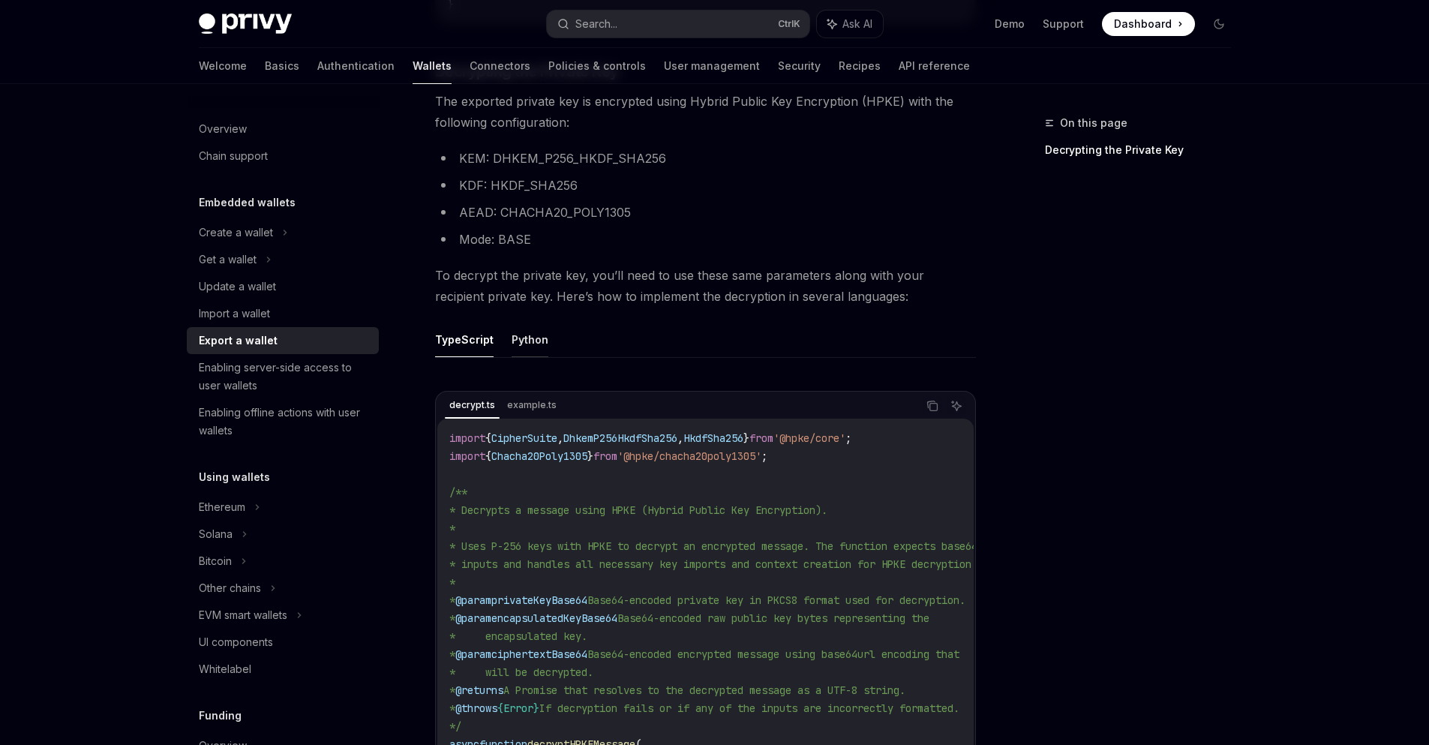
click at [521, 352] on button "Python" at bounding box center [530, 339] width 37 height 35
type textarea "*"
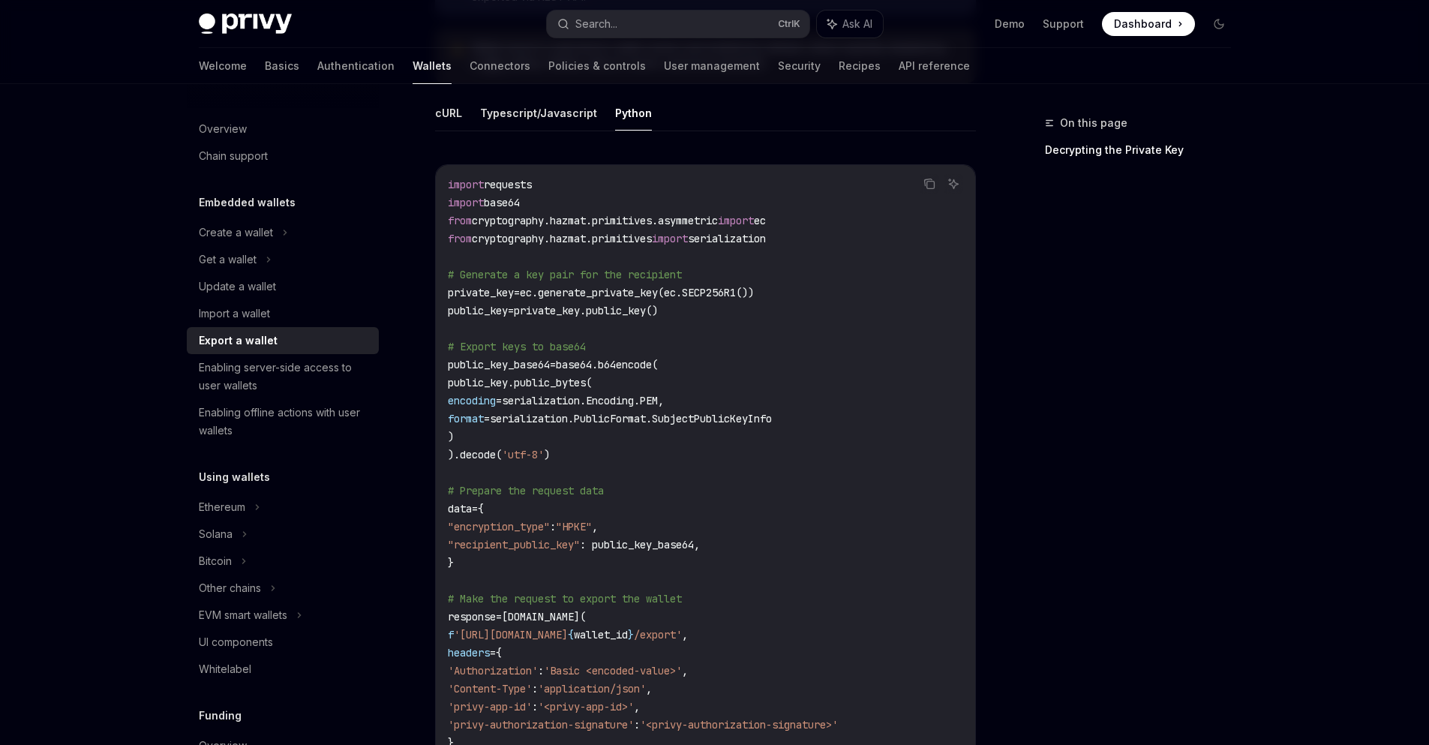
scroll to position [496, 0]
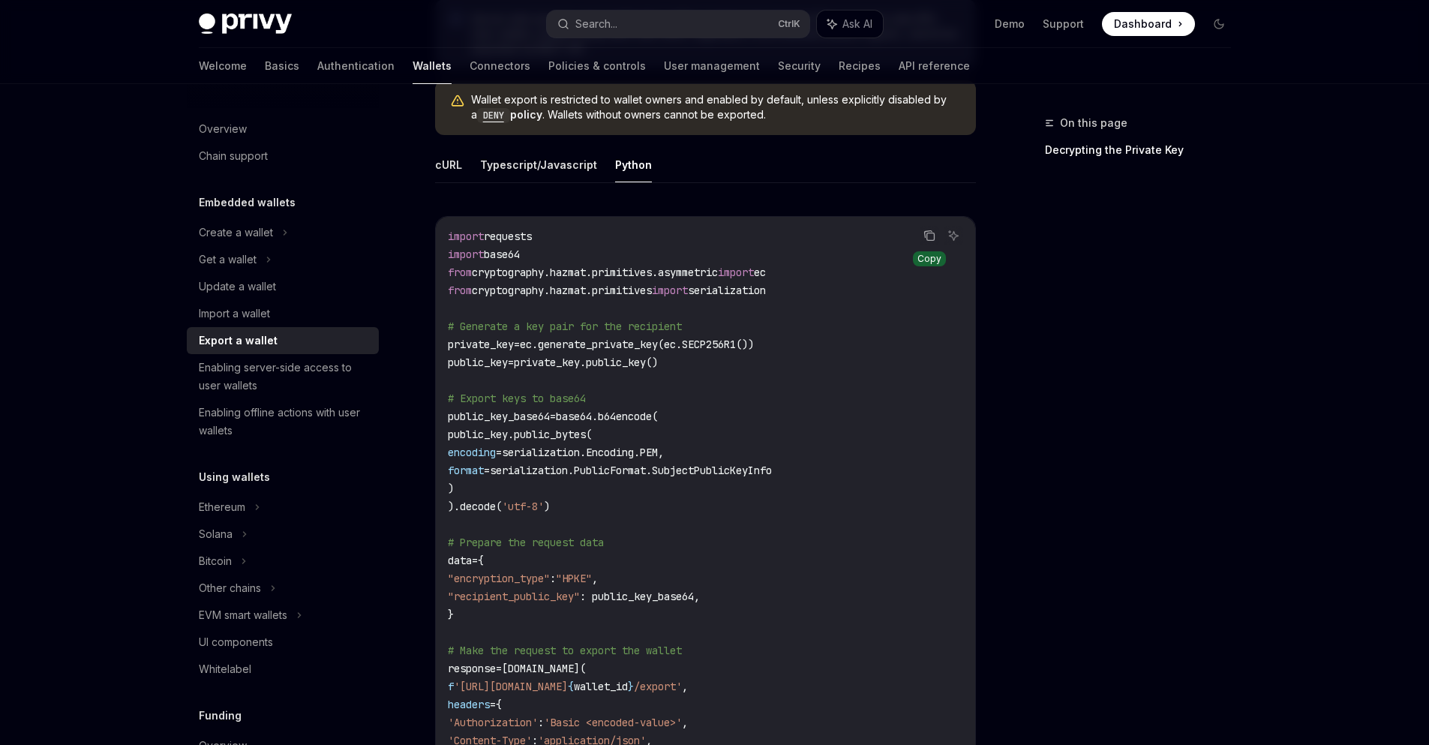
click at [927, 242] on button "Copy the contents from the code block" at bounding box center [930, 236] width 20 height 20
click at [928, 231] on icon "Copy the contents from the code block" at bounding box center [928, 234] width 8 height 7
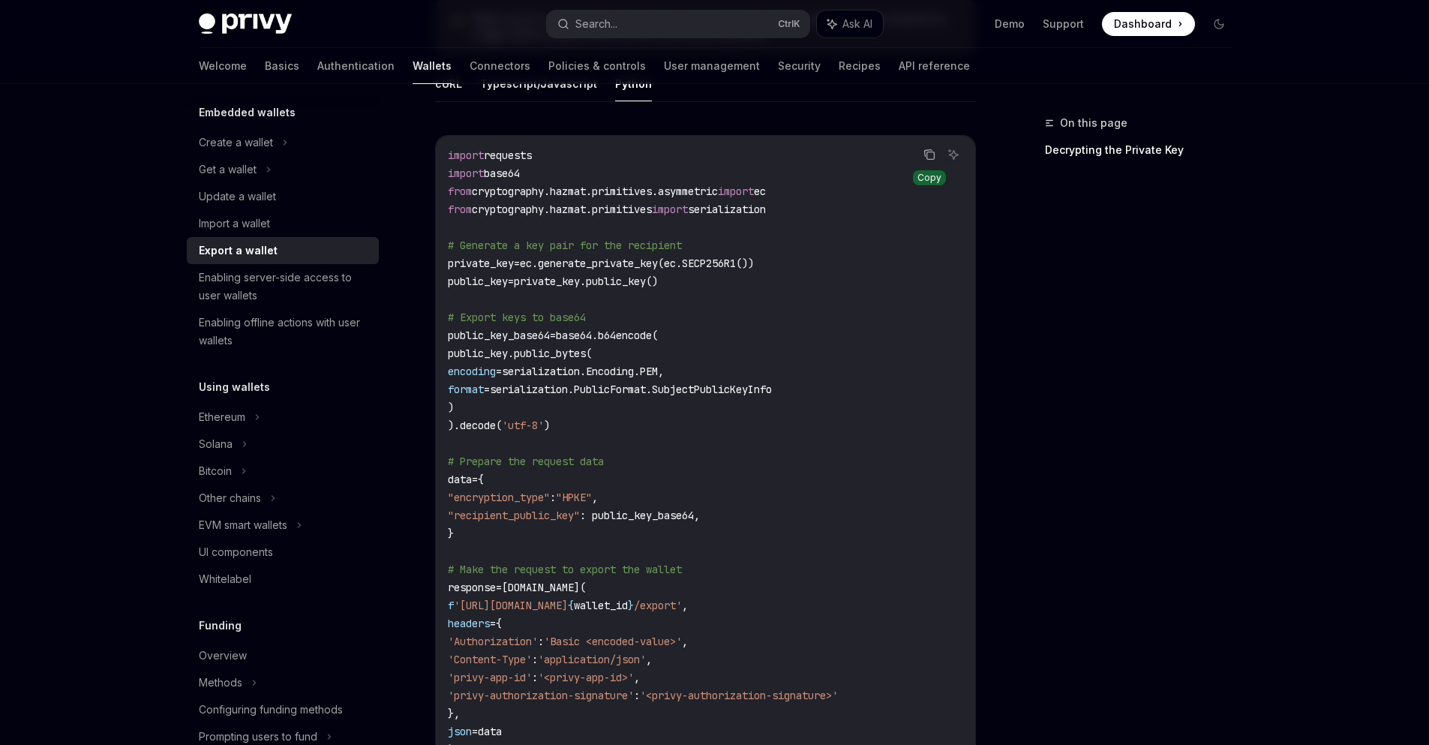
scroll to position [586, 0]
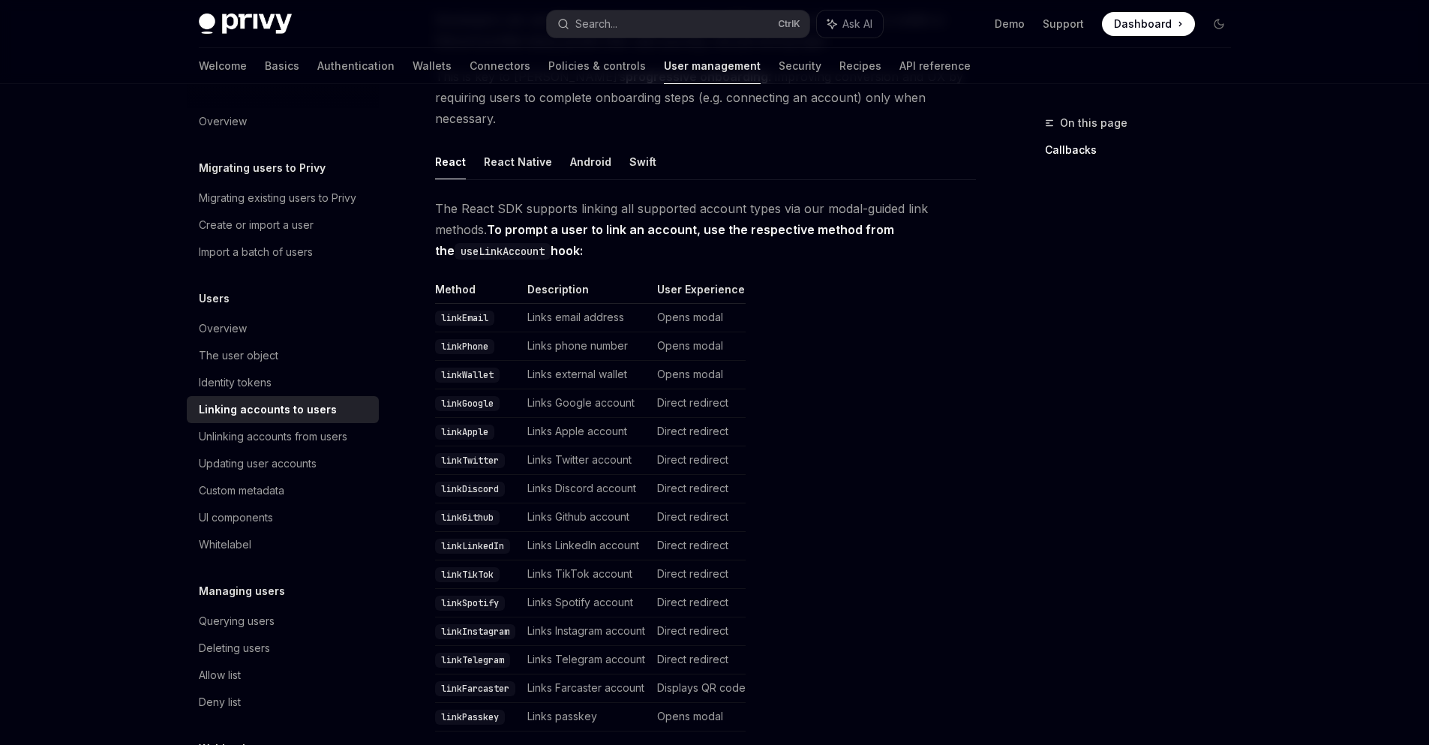
scroll to position [104, 0]
